Goal: Information Seeking & Learning: Find specific page/section

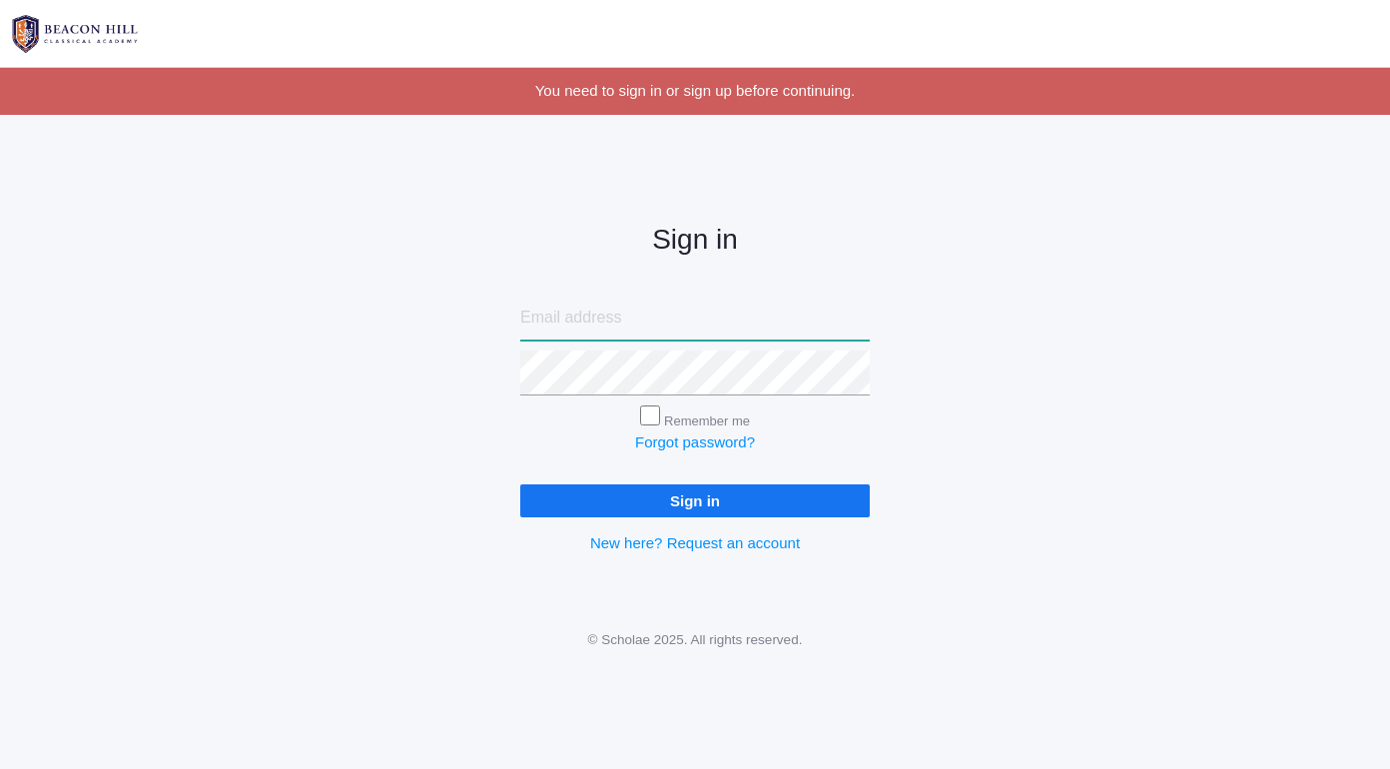
type input "alisonbradley1@gmail.com"
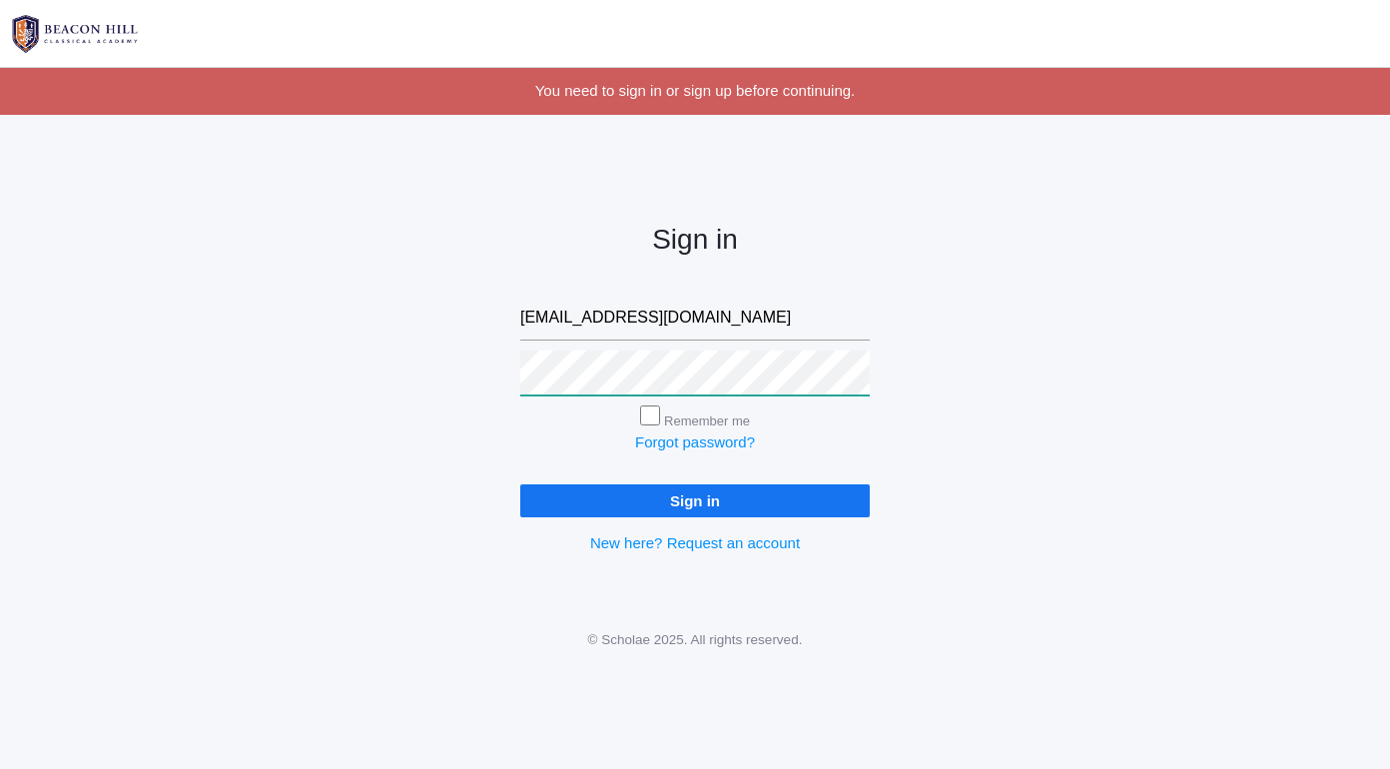
click at [695, 496] on input "Sign in" at bounding box center [694, 500] width 349 height 33
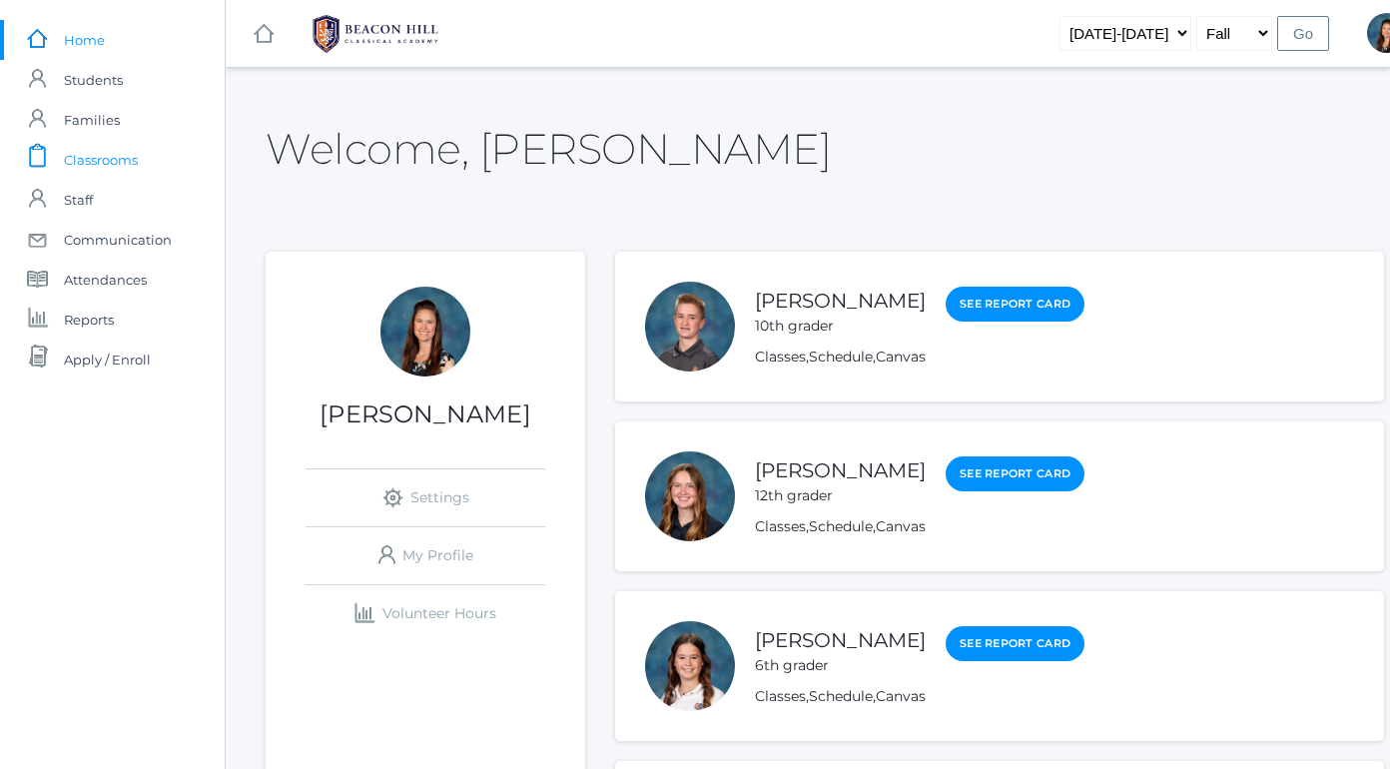
click at [97, 156] on span "Classrooms" at bounding box center [101, 160] width 74 height 40
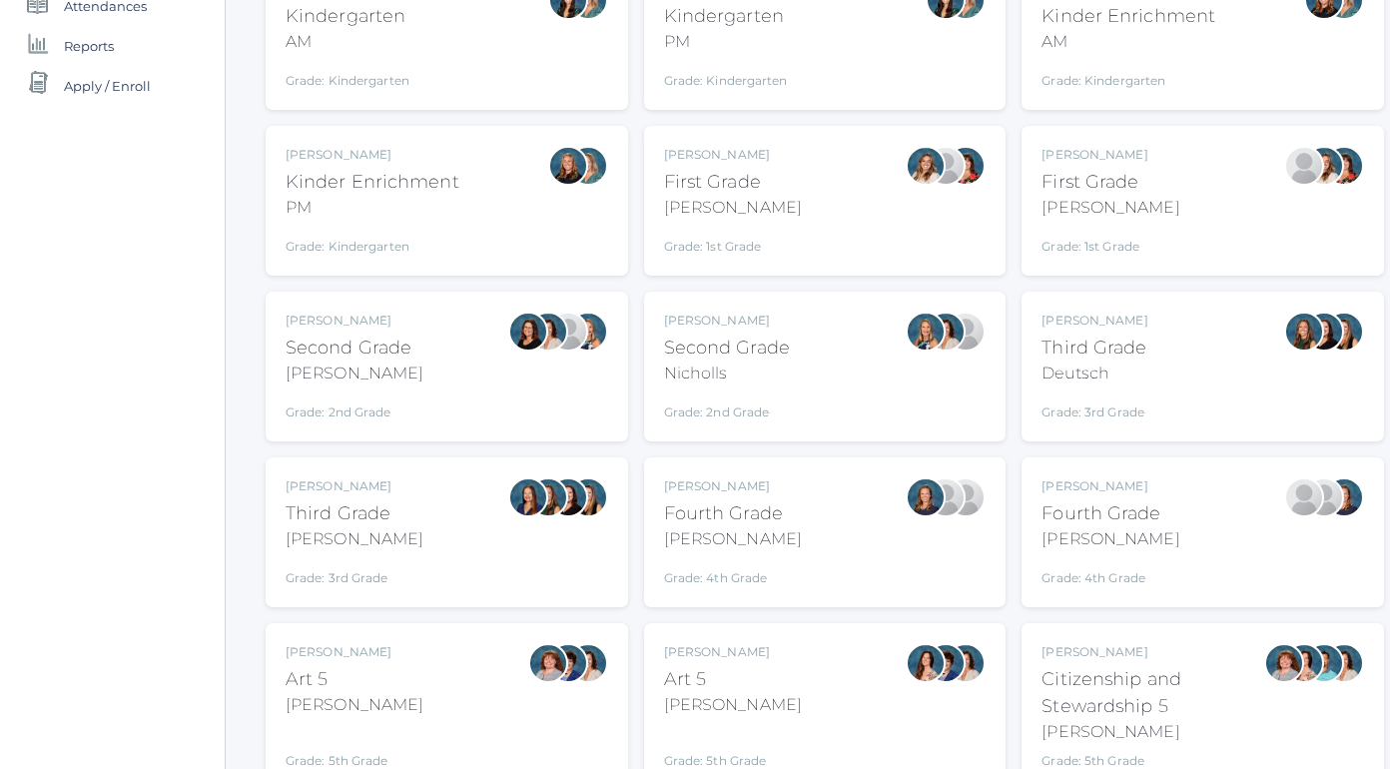
scroll to position [277, 3]
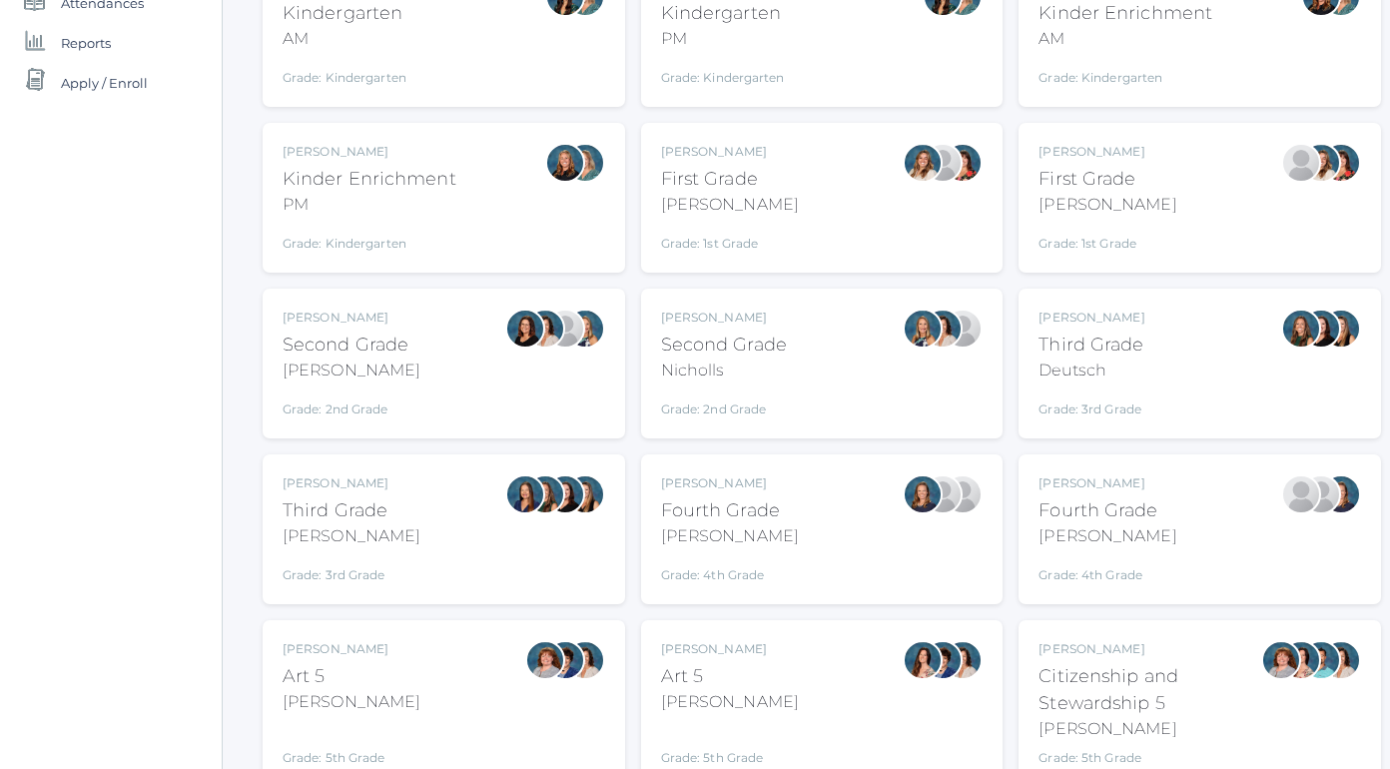
click at [721, 354] on div "Second Grade" at bounding box center [724, 344] width 126 height 27
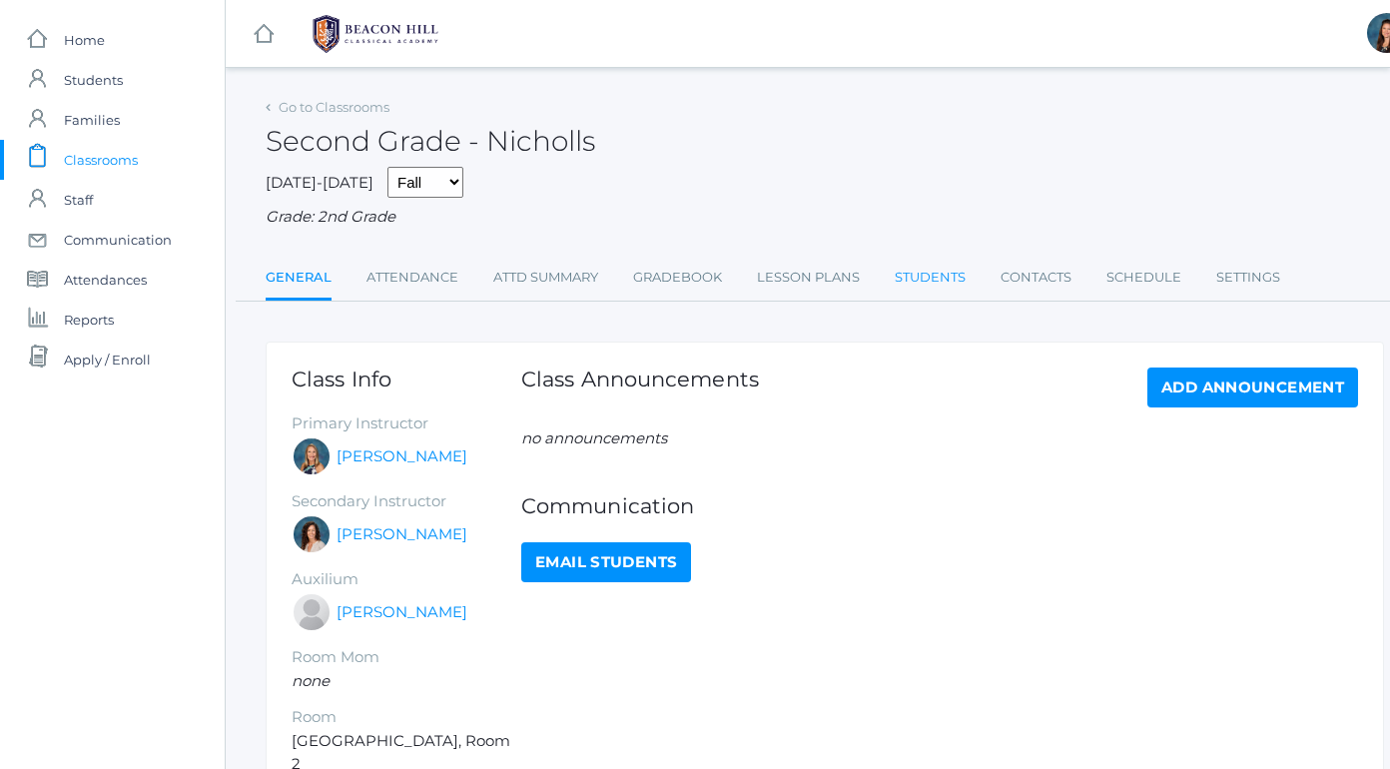
click at [914, 269] on link "Students" at bounding box center [930, 278] width 71 height 40
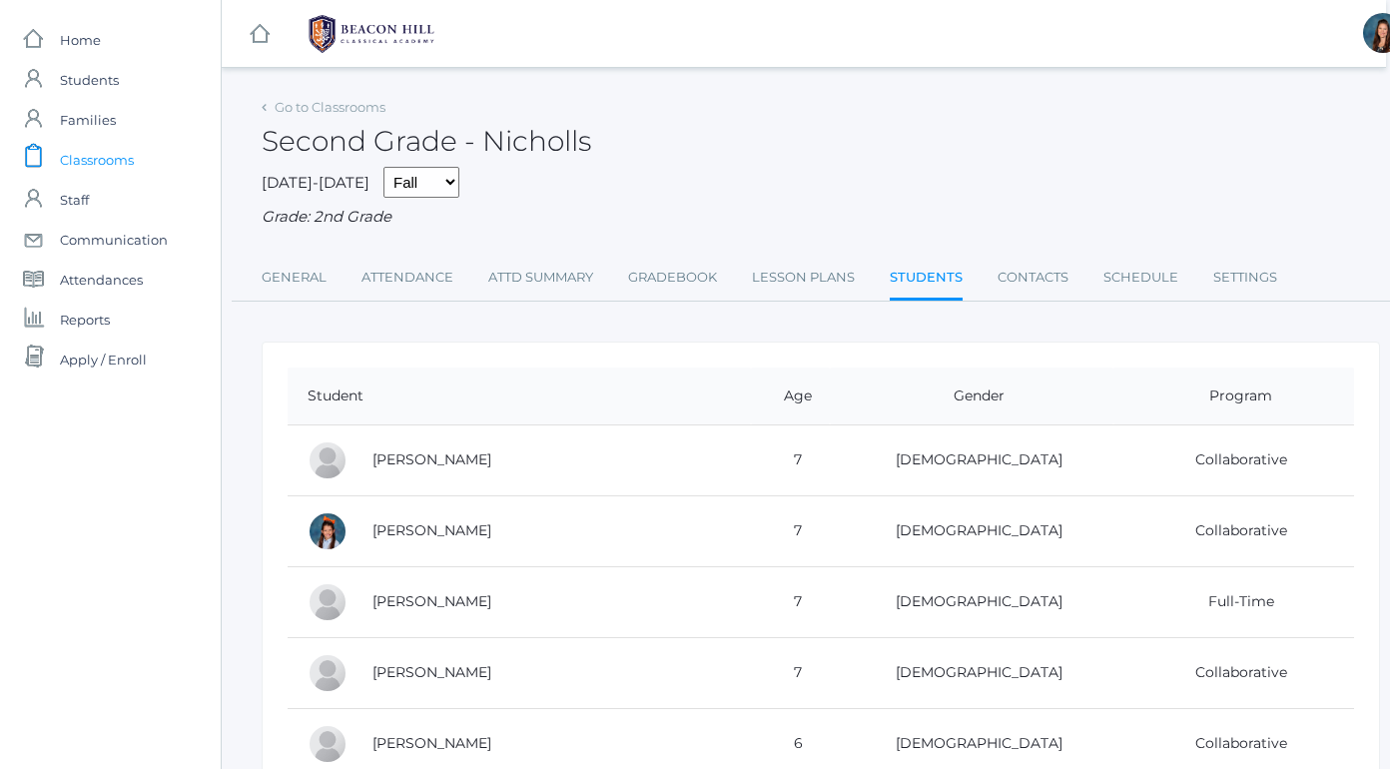
scroll to position [0, 4]
click at [101, 159] on span "Classrooms" at bounding box center [97, 160] width 74 height 40
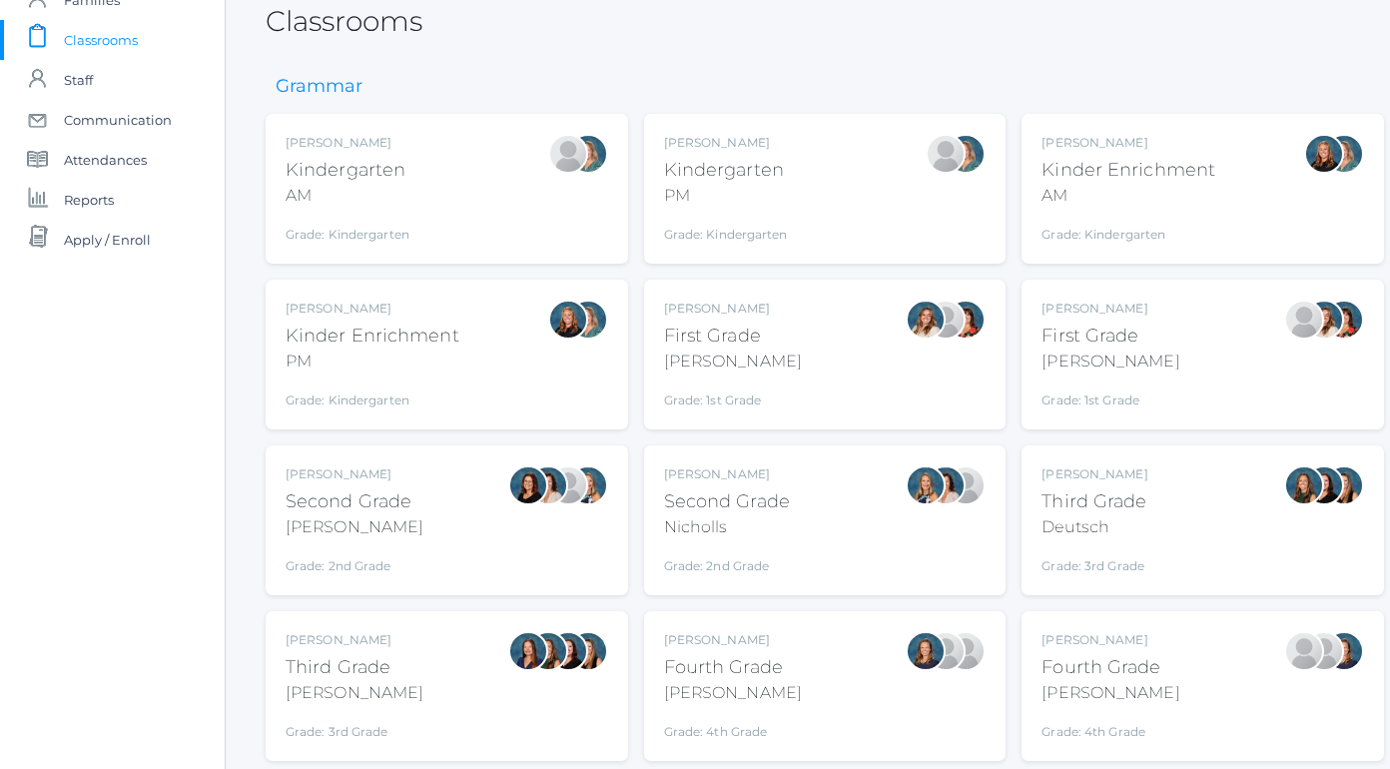
scroll to position [134, 0]
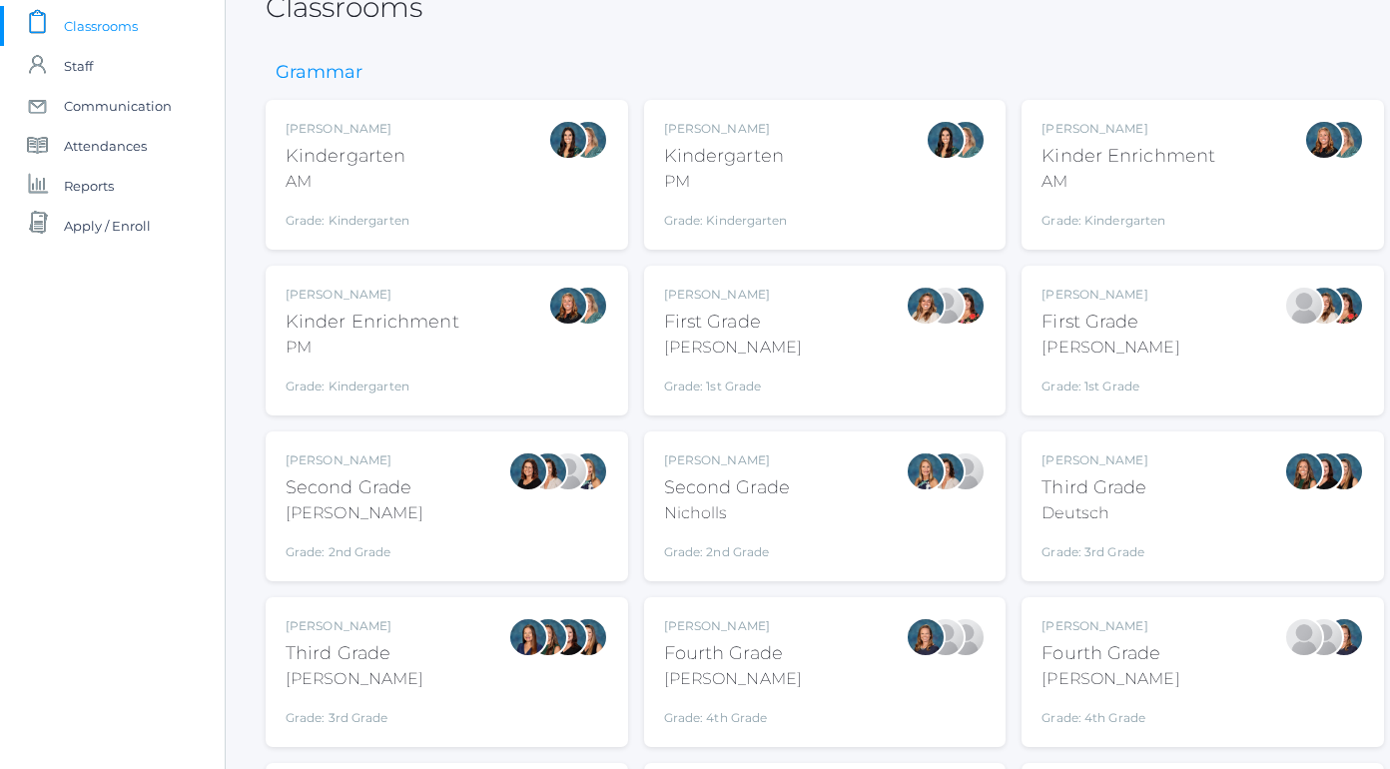
click at [389, 533] on div "Grade: 2nd Grade" at bounding box center [355, 547] width 138 height 28
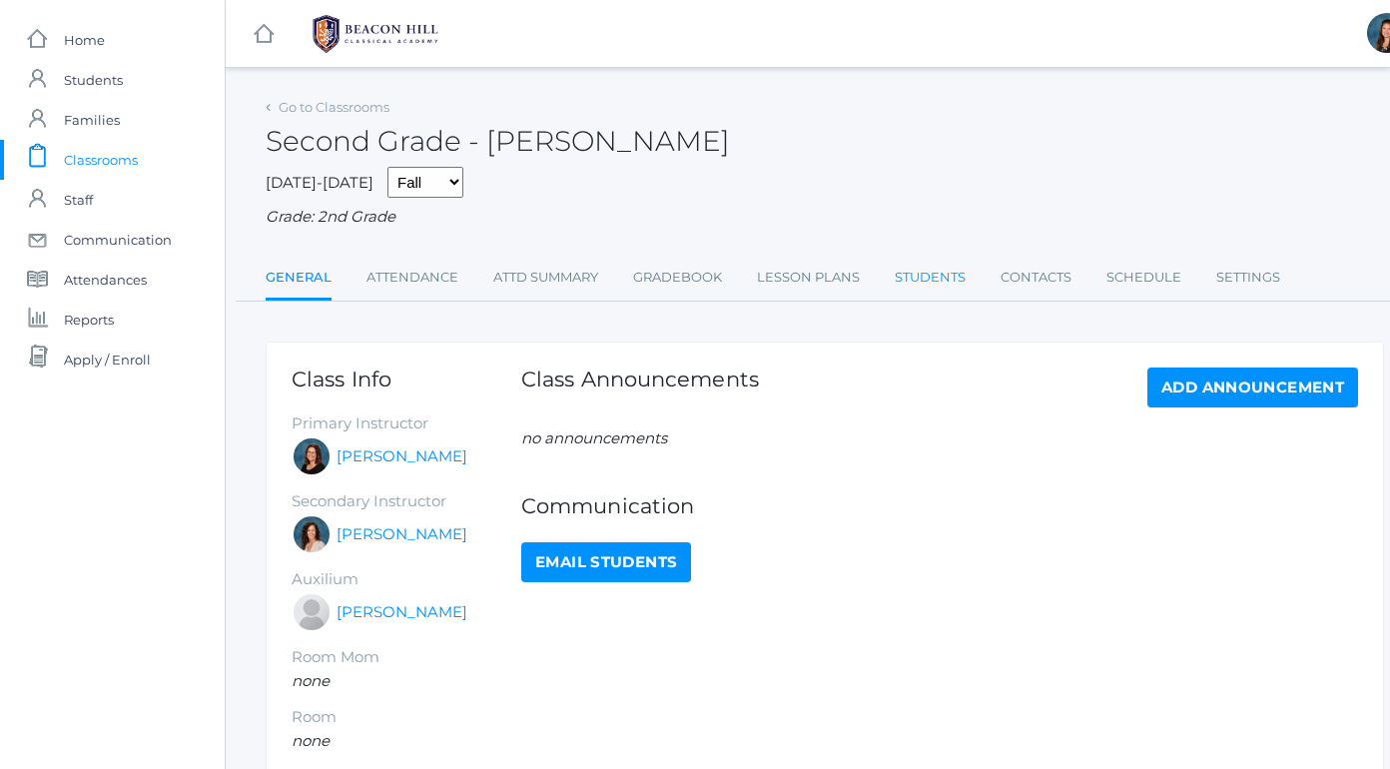
click at [920, 266] on link "Students" at bounding box center [930, 278] width 71 height 40
click at [942, 271] on link "Students" at bounding box center [930, 278] width 71 height 40
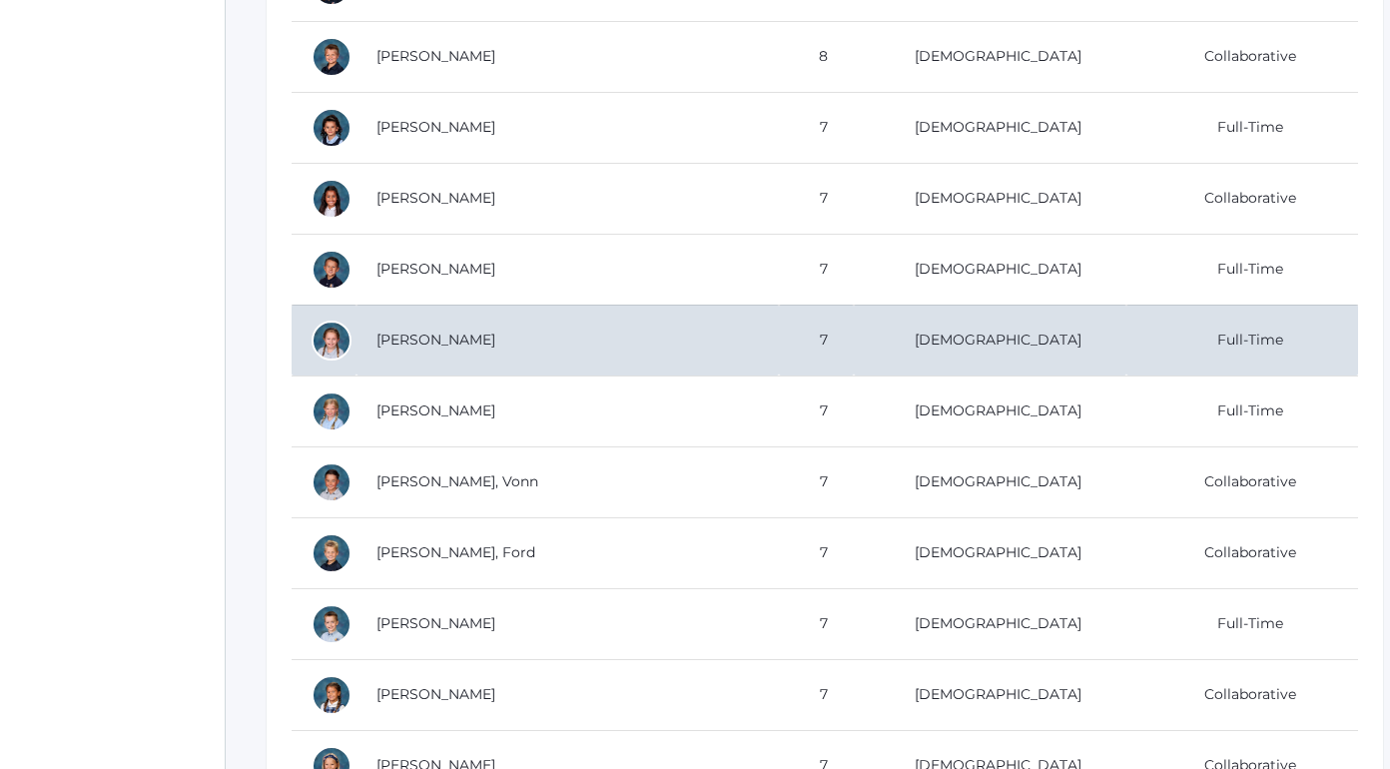
scroll to position [1042, 0]
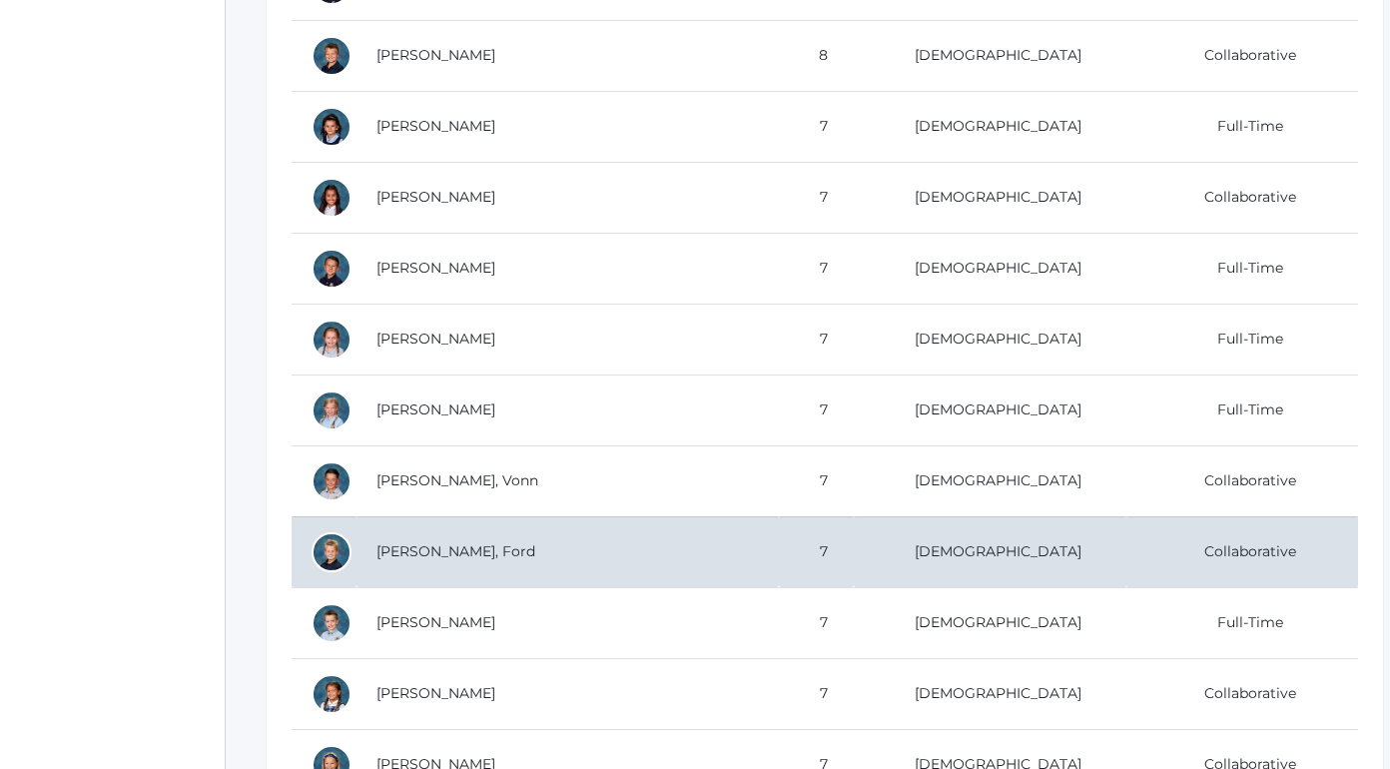
click at [500, 554] on td "McCollum, Ford" at bounding box center [567, 551] width 422 height 71
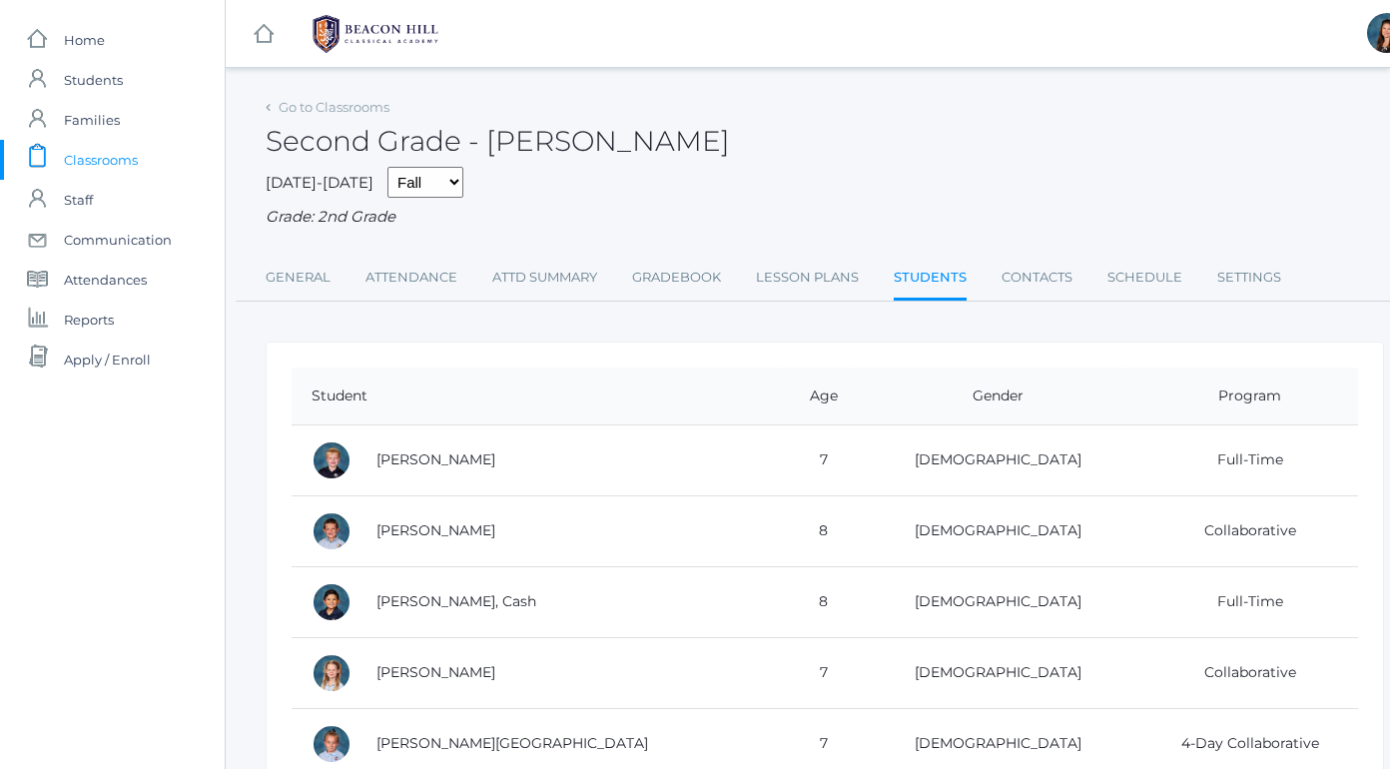
scroll to position [0, 0]
click at [98, 168] on span "Classrooms" at bounding box center [101, 160] width 74 height 40
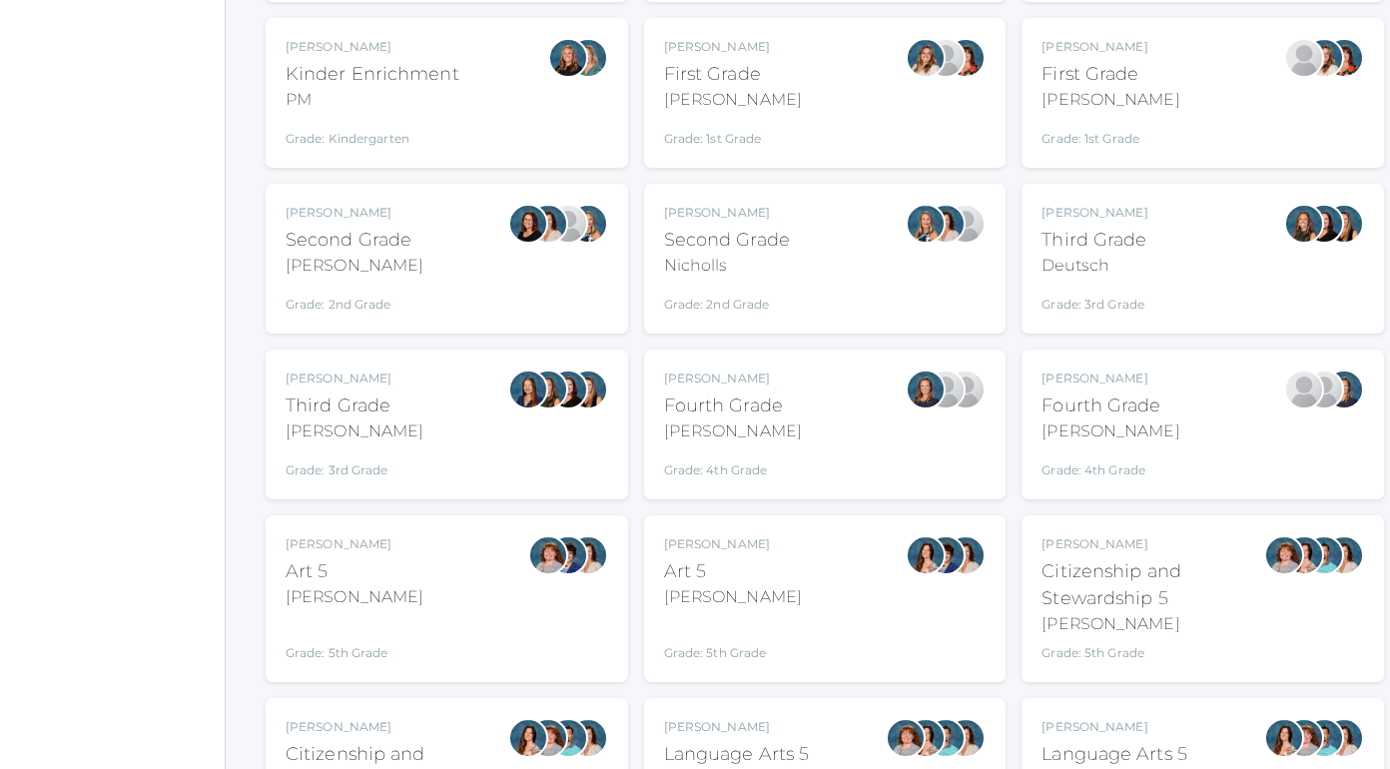
scroll to position [399, 0]
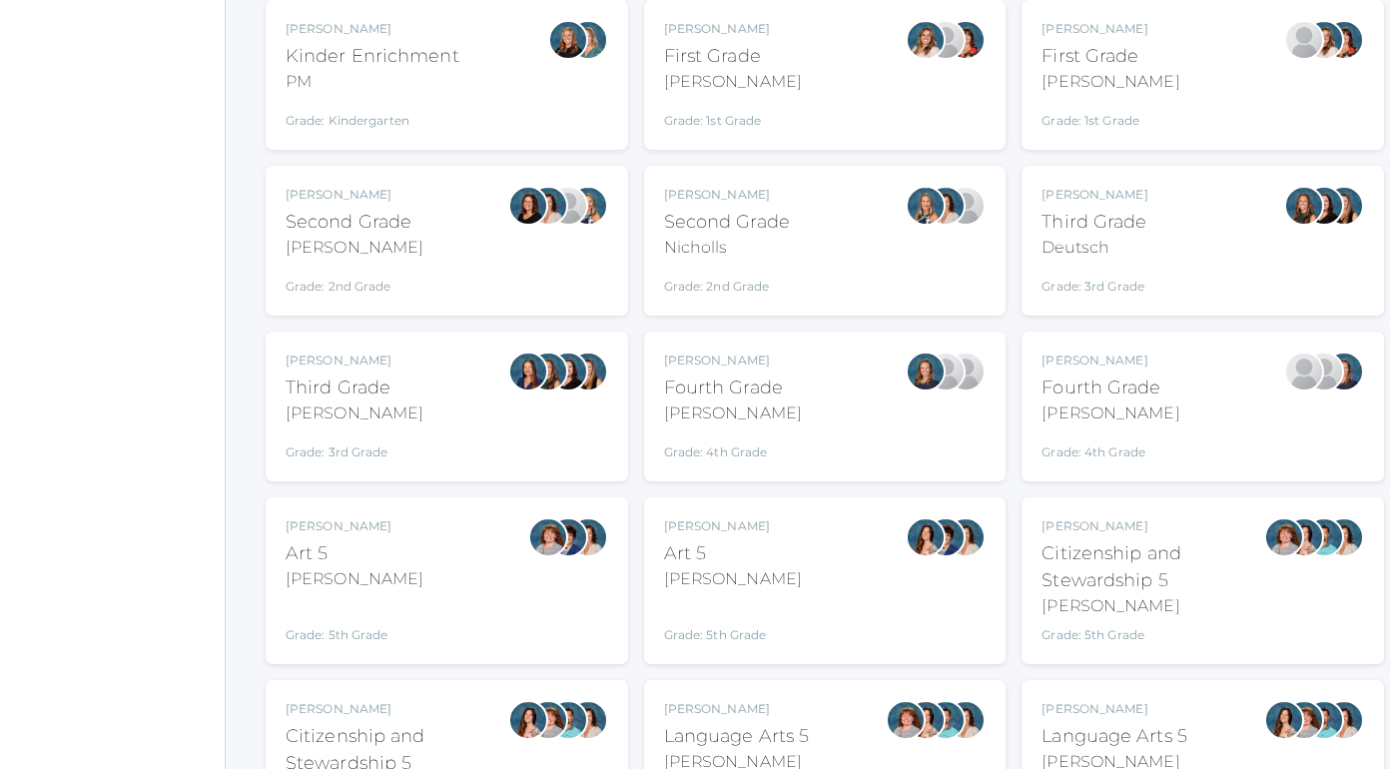
click at [743, 402] on div "Bradley" at bounding box center [733, 413] width 138 height 24
click at [1098, 417] on div "Chaffin" at bounding box center [1110, 413] width 138 height 24
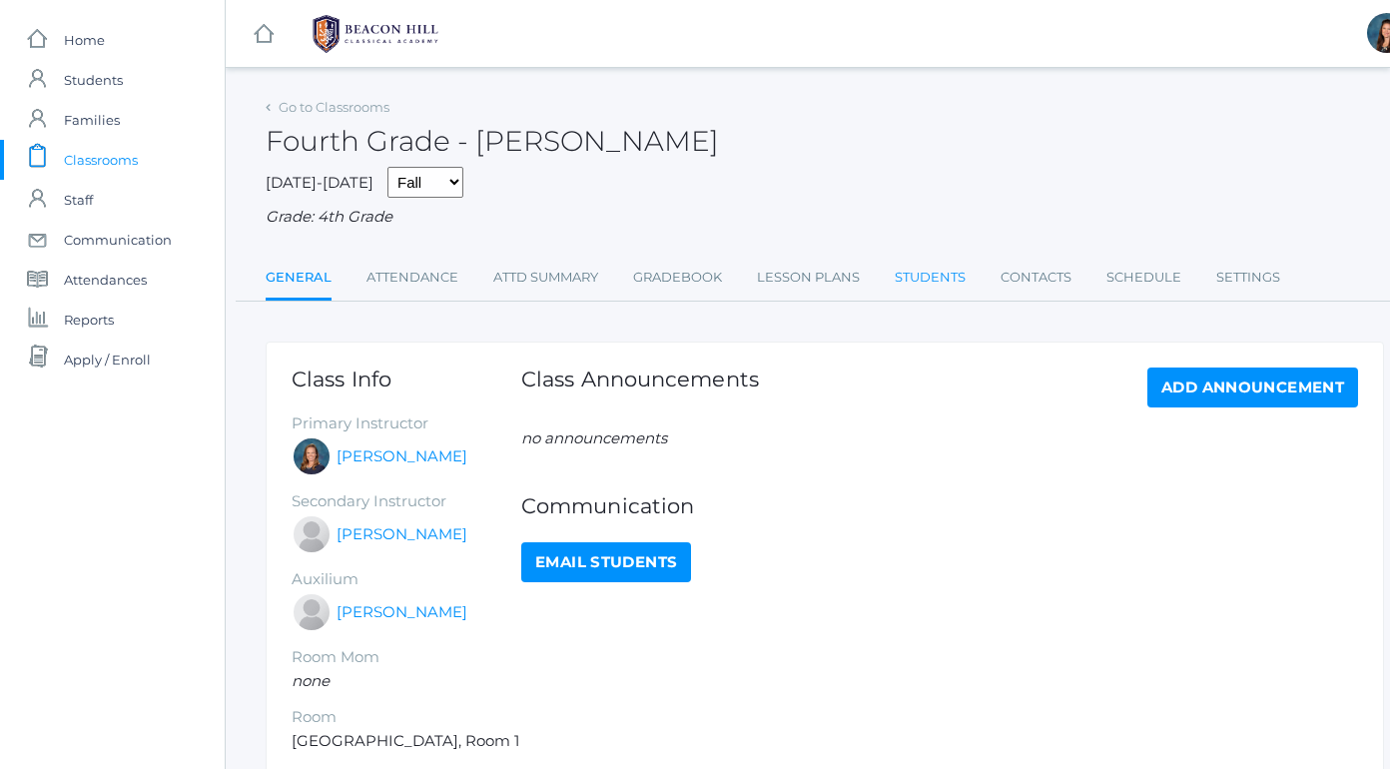
click at [933, 269] on link "Students" at bounding box center [930, 278] width 71 height 40
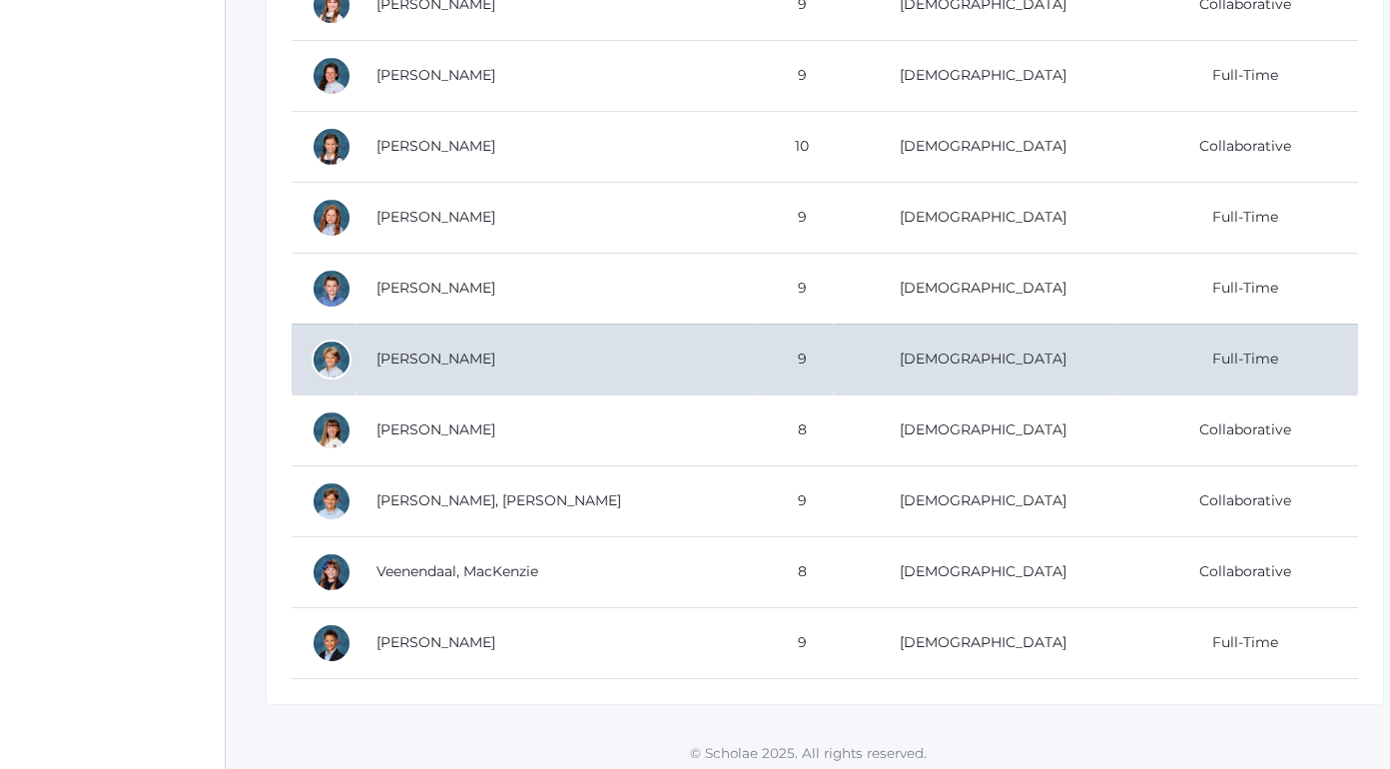
scroll to position [1020, 0]
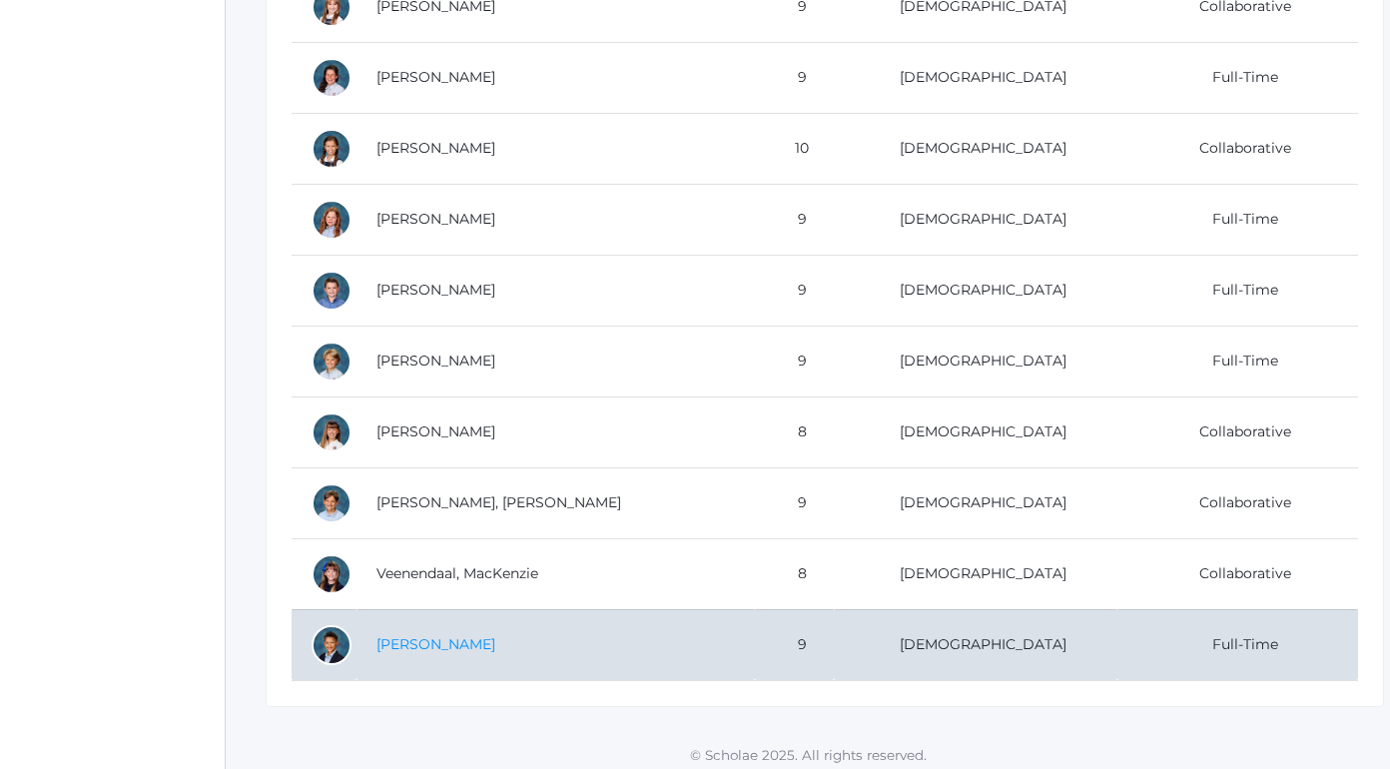
click at [423, 642] on link "[PERSON_NAME]" at bounding box center [435, 644] width 119 height 18
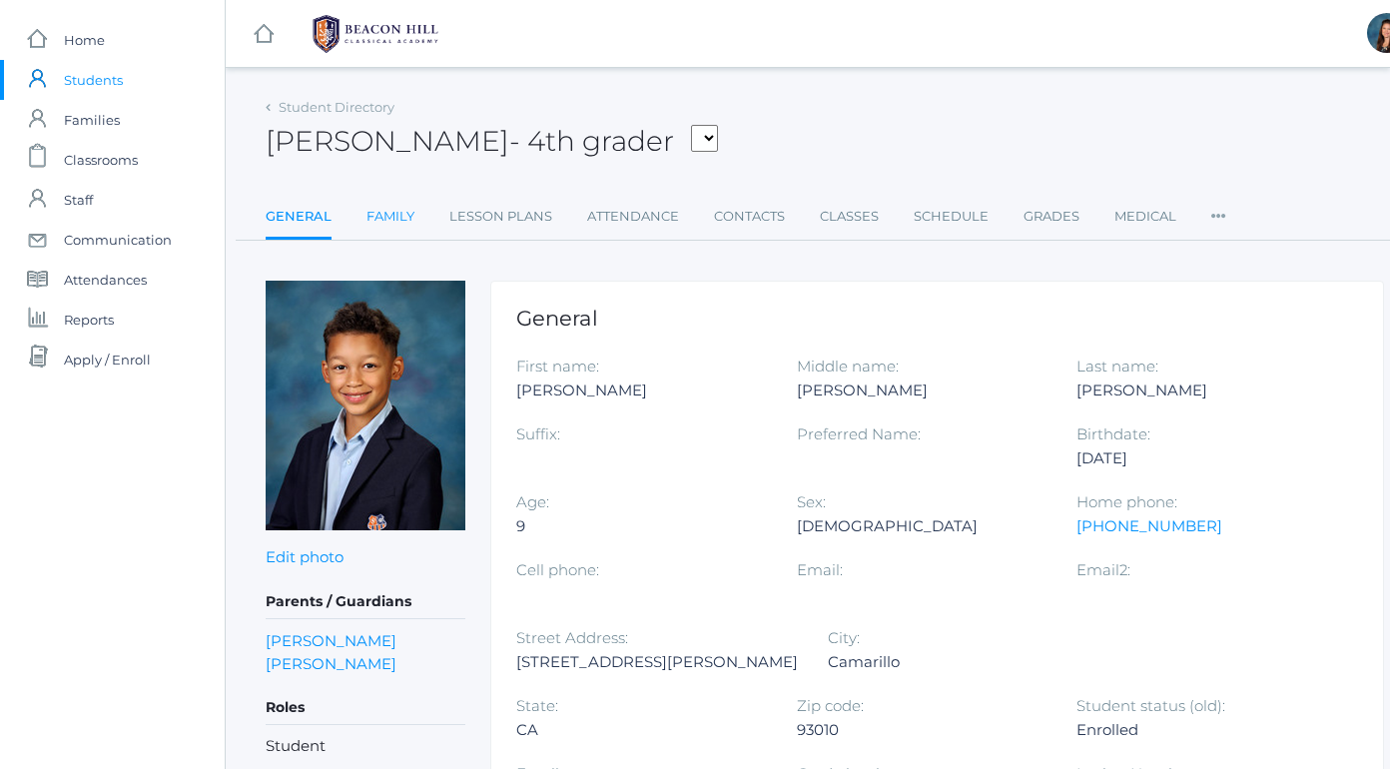
click at [389, 219] on link "Family" at bounding box center [390, 217] width 48 height 40
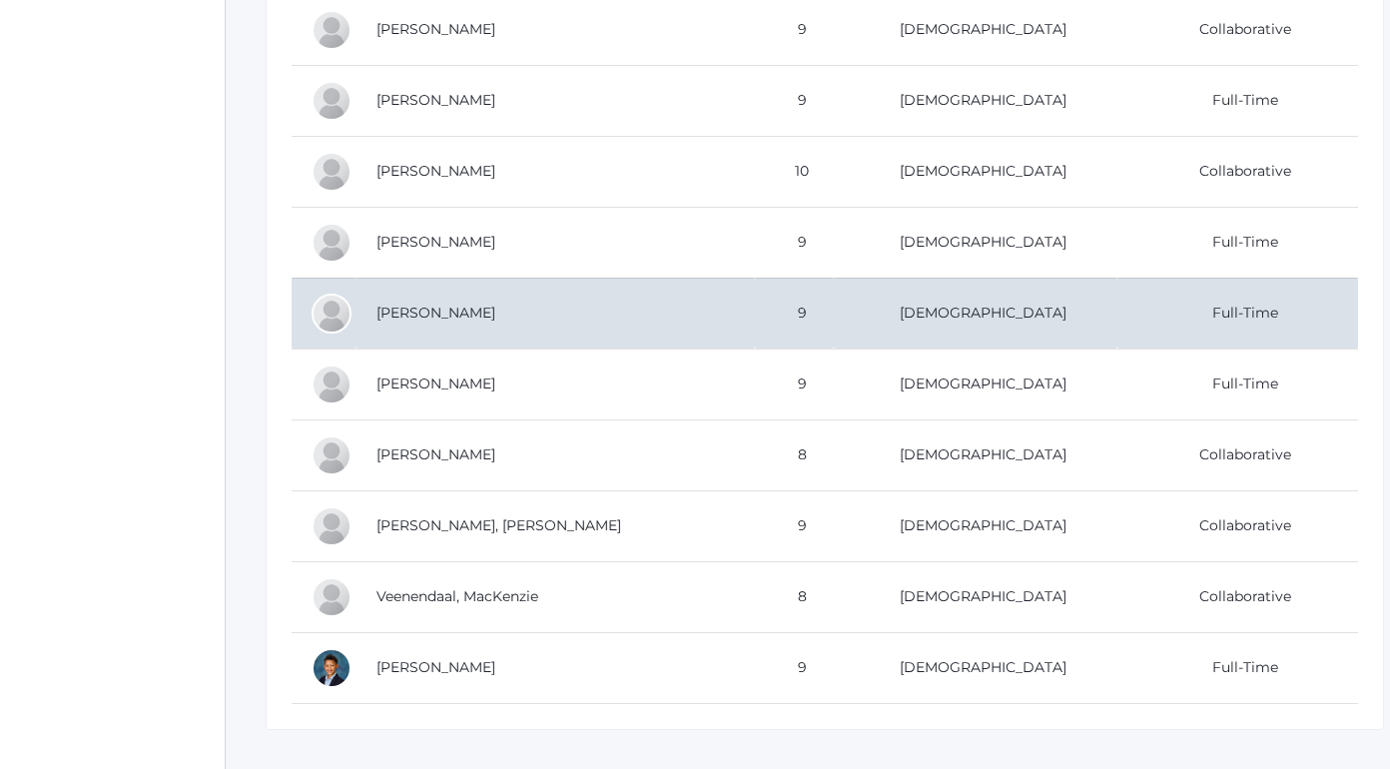
scroll to position [992, 0]
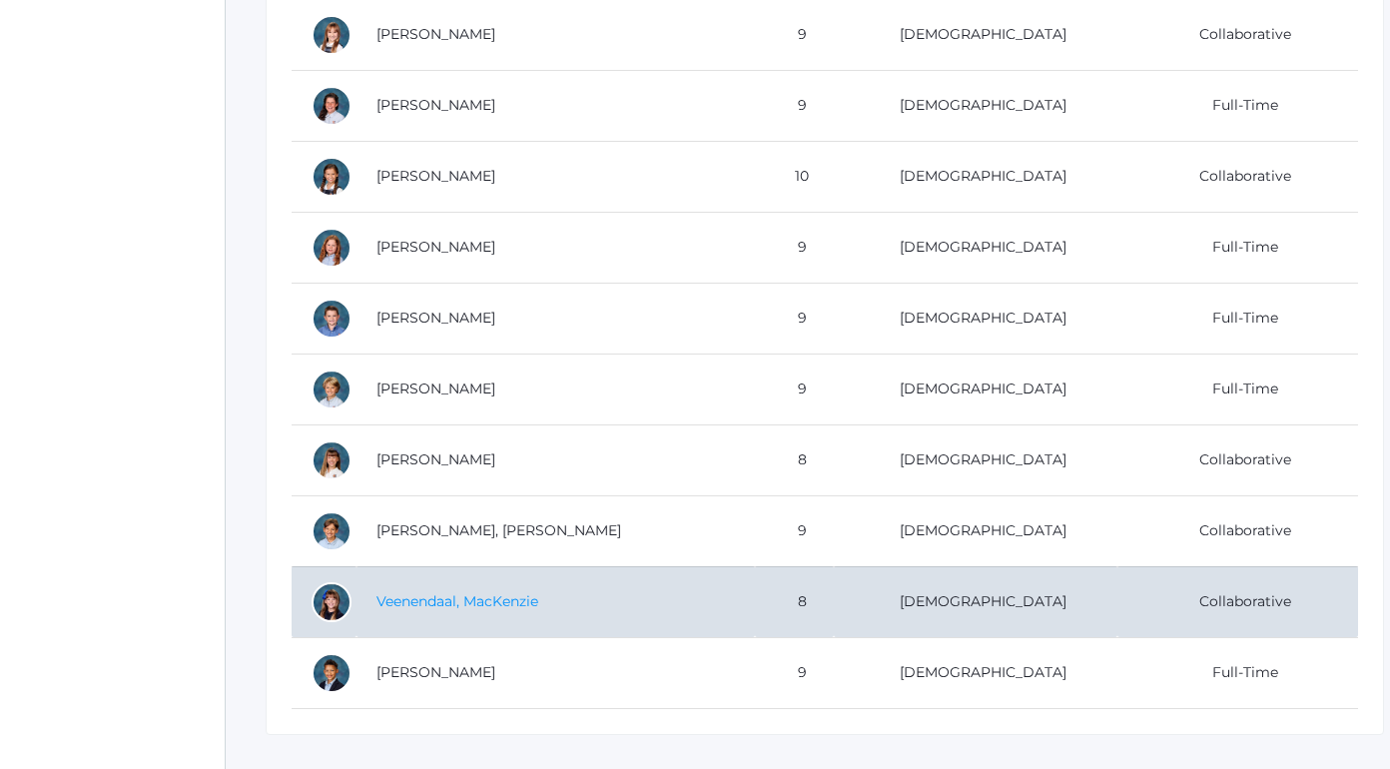
click at [436, 592] on link "Veenendaal, MacKenzie" at bounding box center [457, 601] width 162 height 18
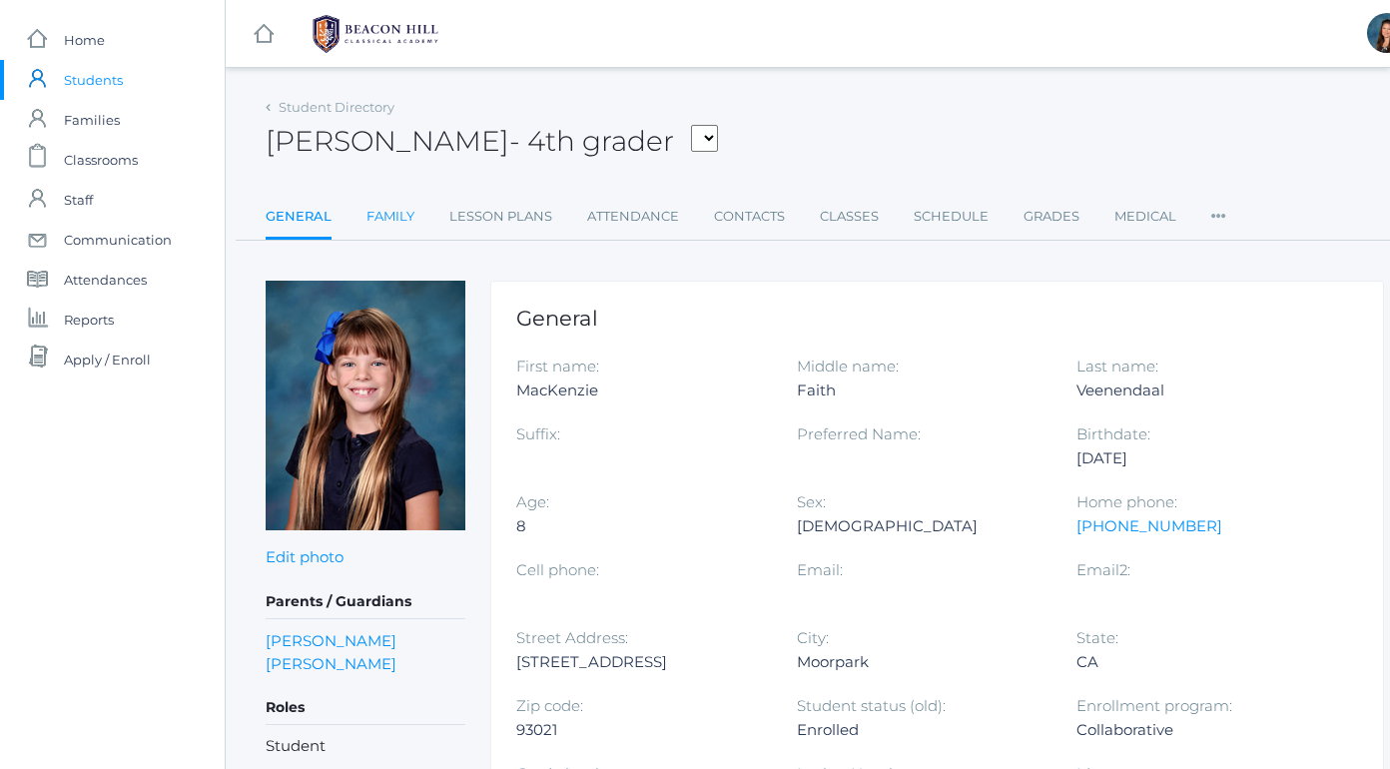
click at [384, 219] on link "Family" at bounding box center [390, 217] width 48 height 40
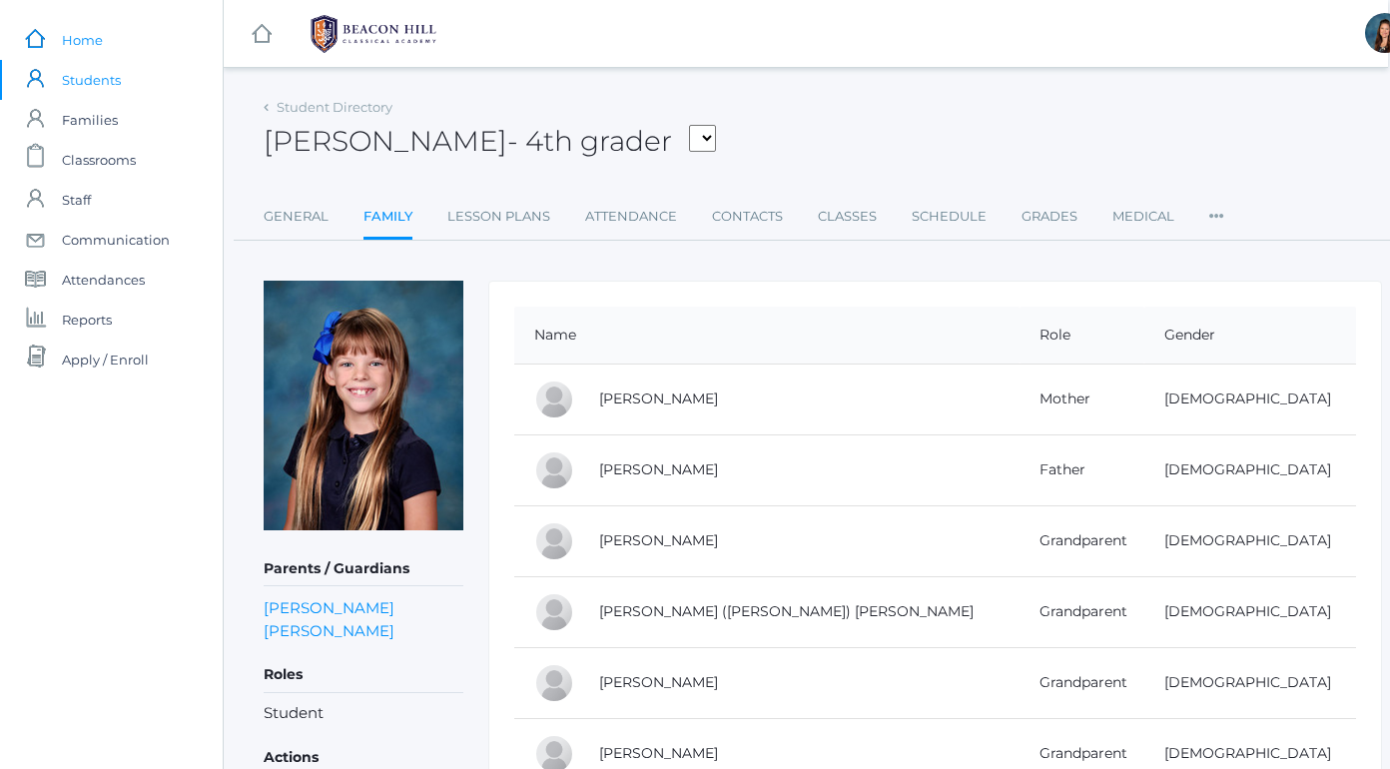
scroll to position [0, 2]
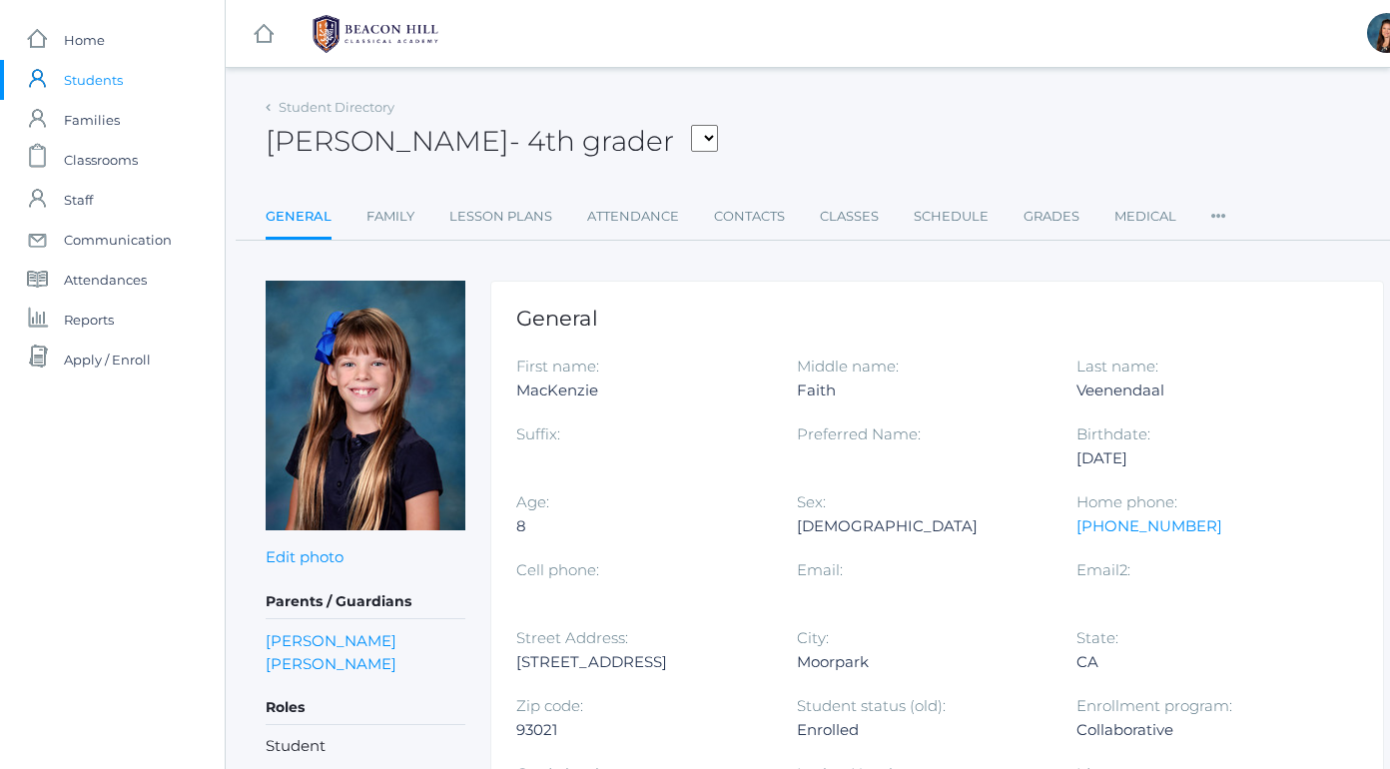
scroll to position [887, 0]
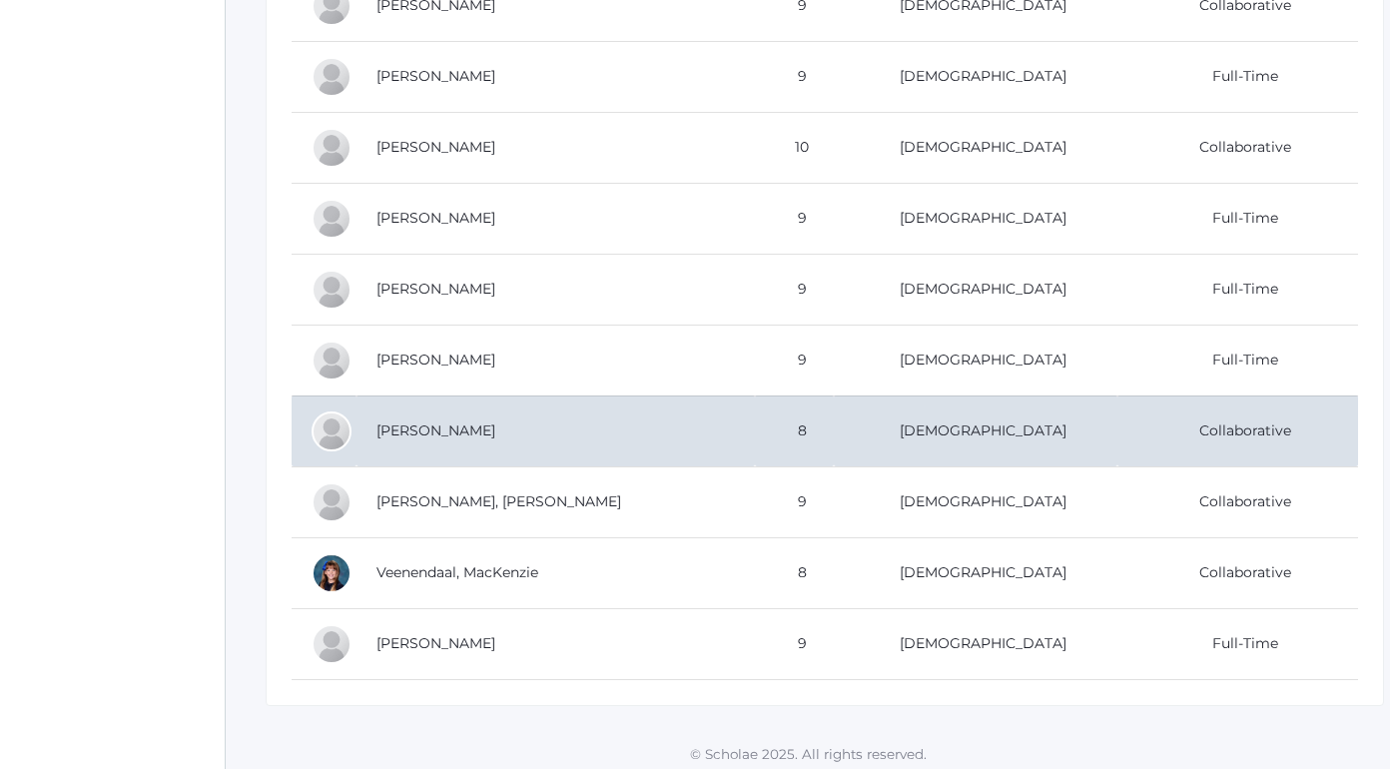
scroll to position [1020, 0]
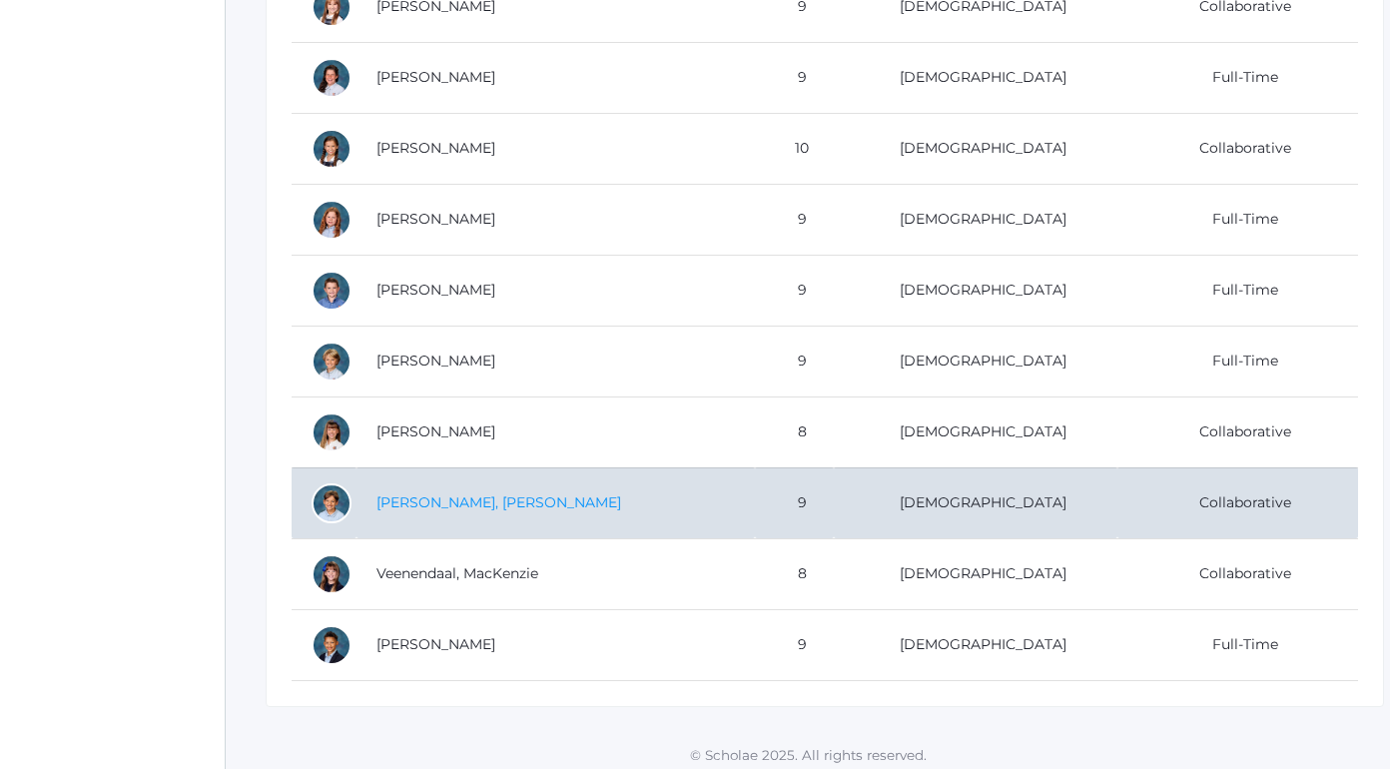
click at [481, 496] on link "[PERSON_NAME], [PERSON_NAME]" at bounding box center [498, 502] width 245 height 18
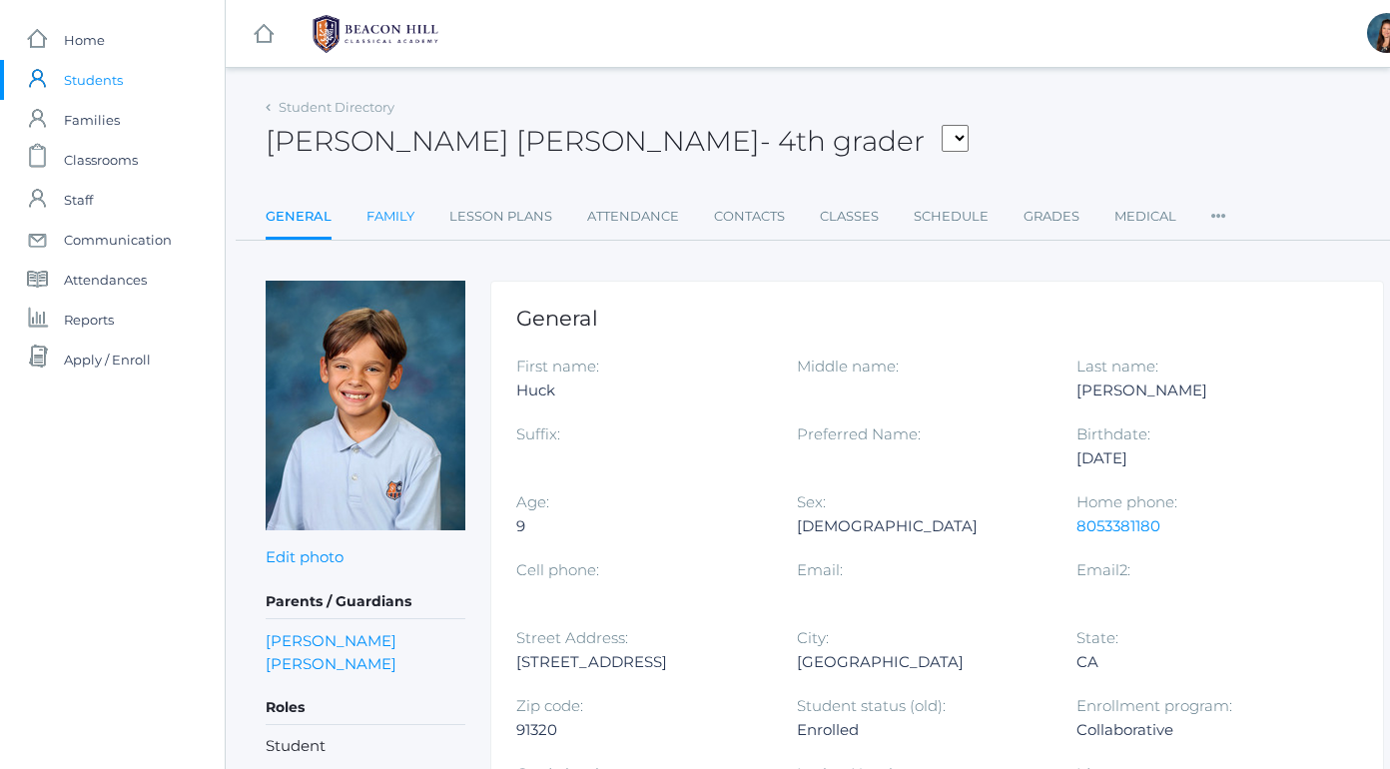
click at [399, 218] on link "Family" at bounding box center [390, 217] width 48 height 40
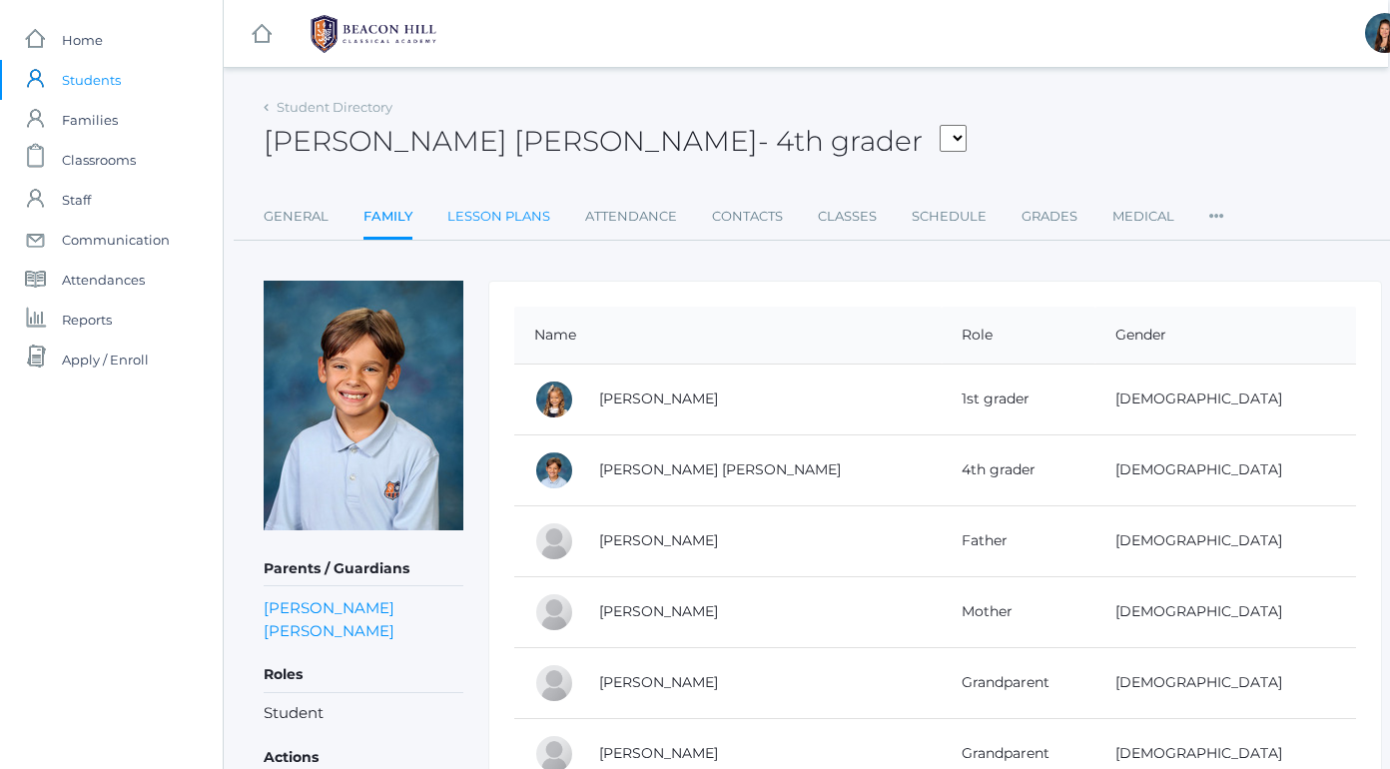
scroll to position [0, 2]
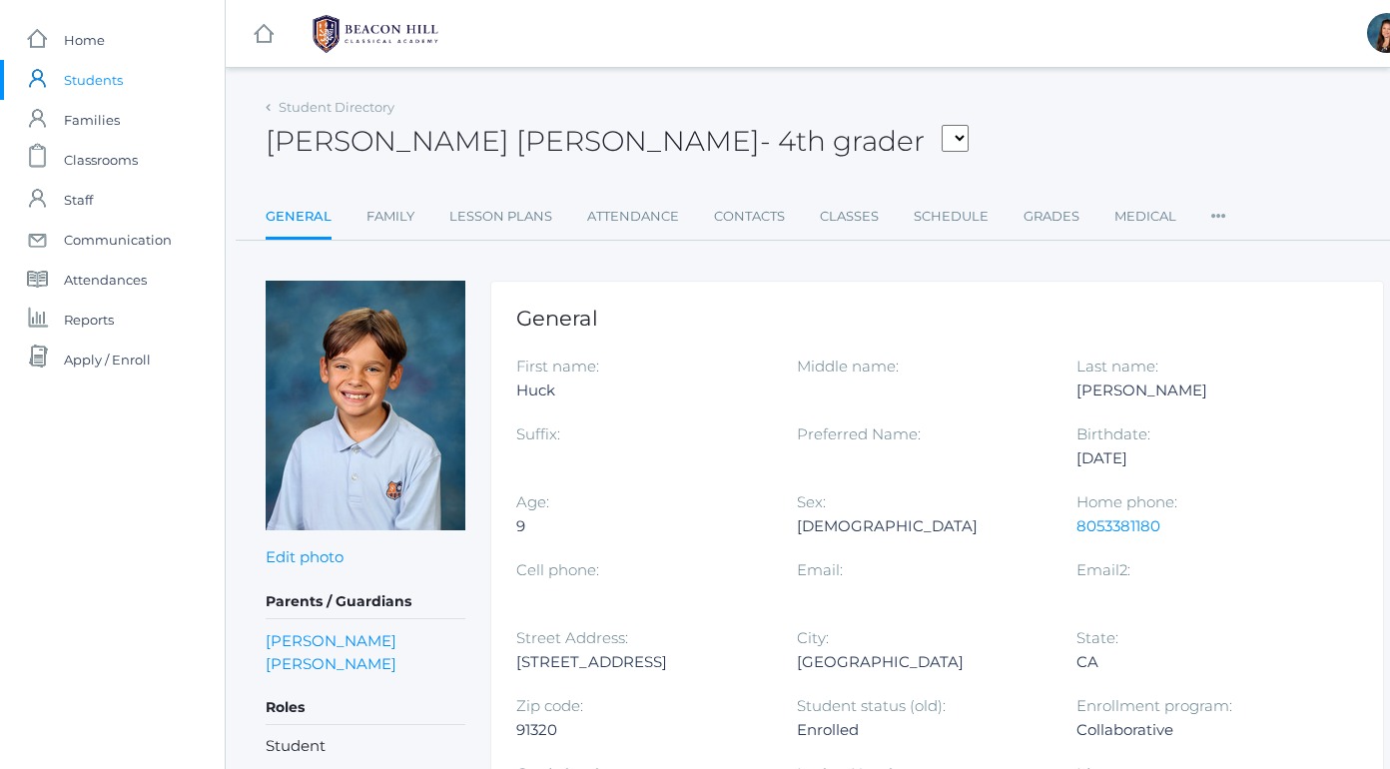
scroll to position [887, 0]
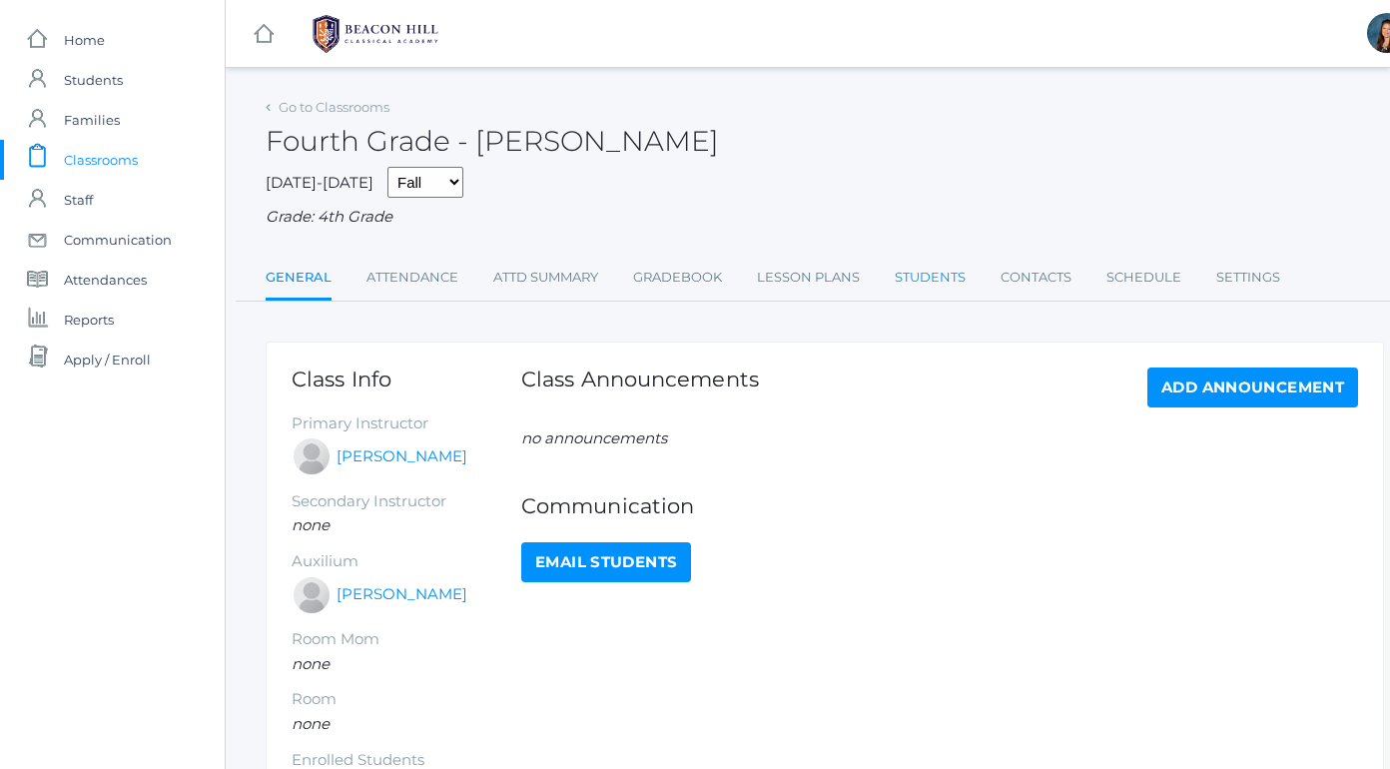
click at [928, 277] on link "Students" at bounding box center [930, 278] width 71 height 40
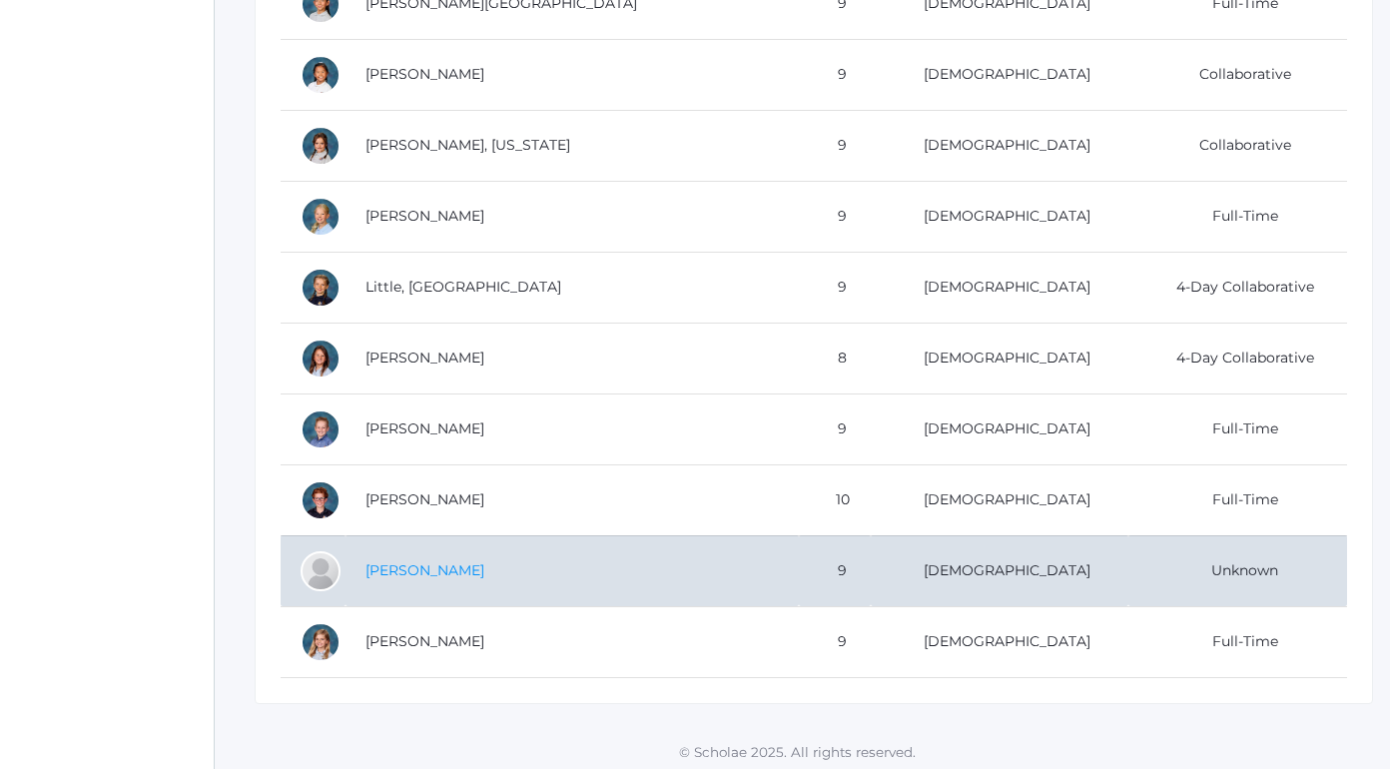
scroll to position [949, 11]
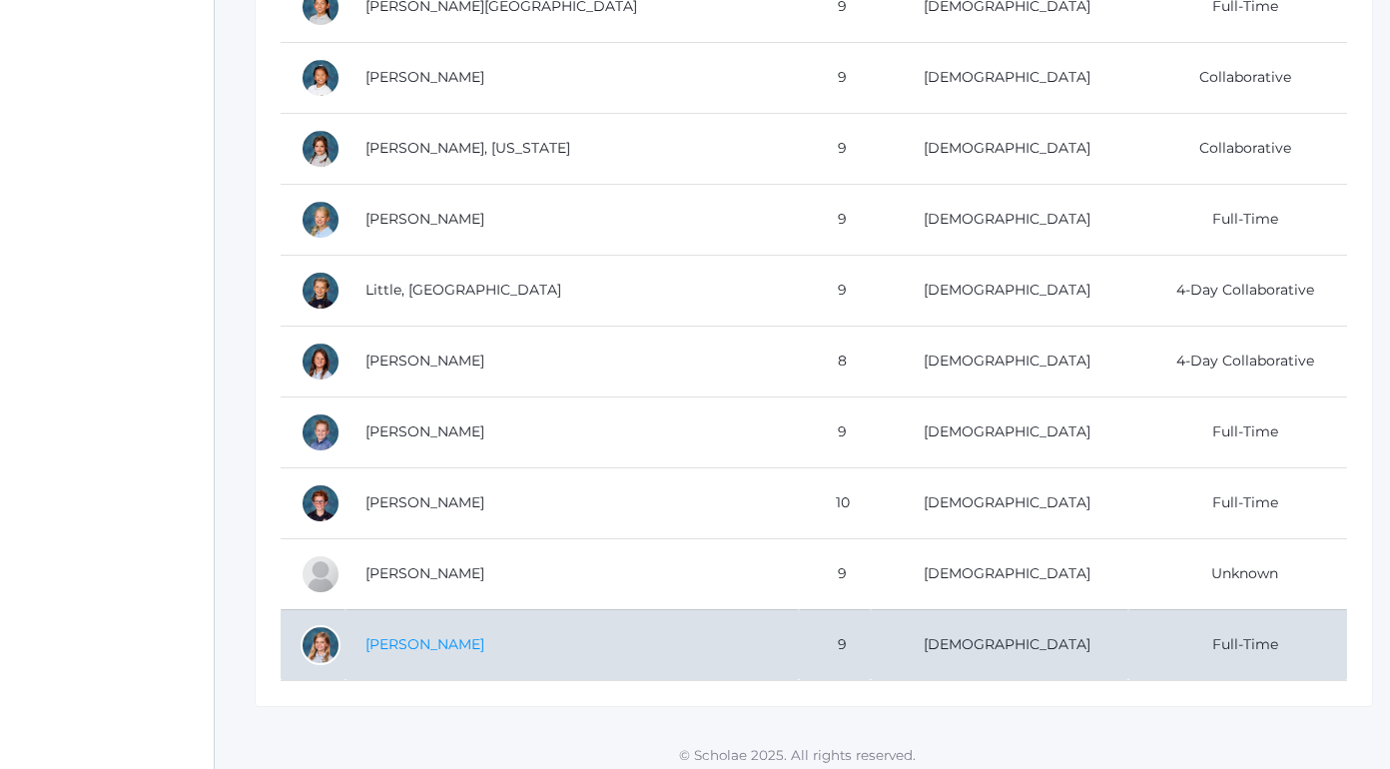
click at [461, 635] on link "[PERSON_NAME]" at bounding box center [424, 644] width 119 height 18
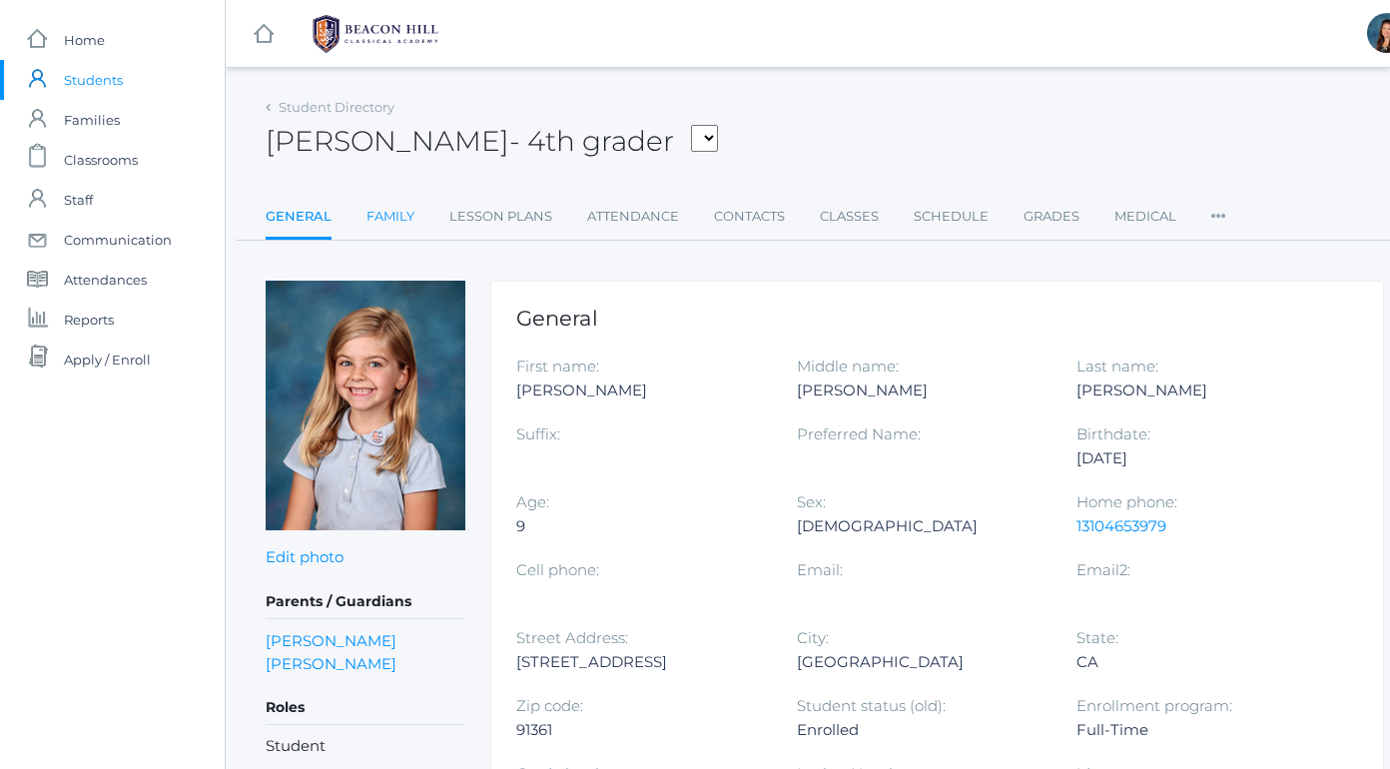
click at [397, 222] on link "Family" at bounding box center [390, 217] width 48 height 40
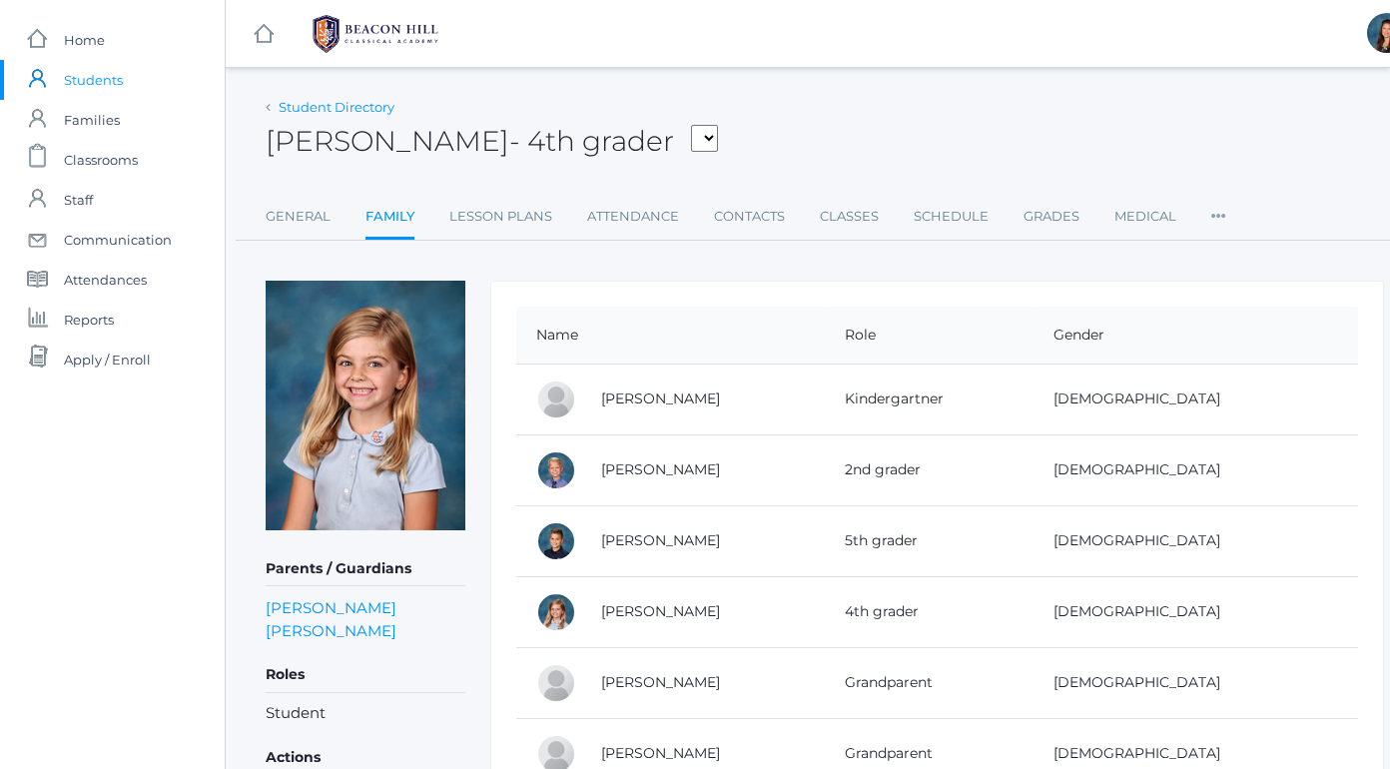
click at [296, 107] on link "Student Directory" at bounding box center [337, 107] width 116 height 16
